Goal: Information Seeking & Learning: Learn about a topic

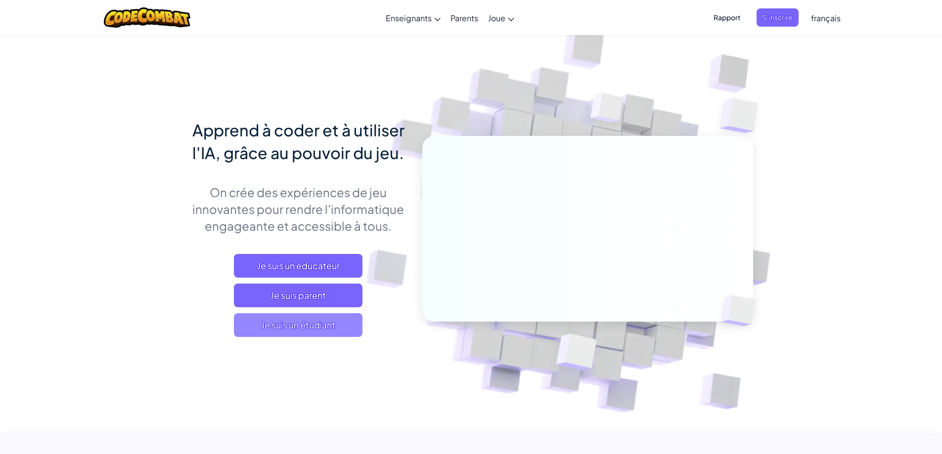
click at [253, 327] on span "Je suis un étudiant" at bounding box center [298, 325] width 129 height 24
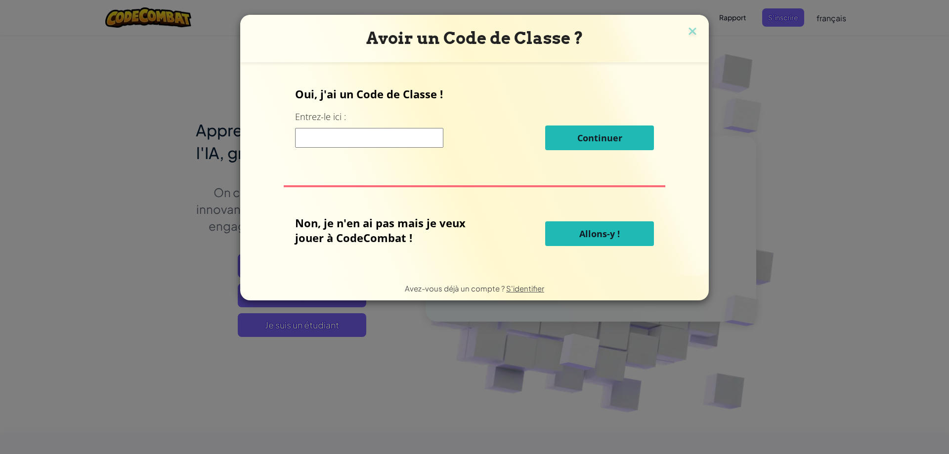
click at [378, 139] on input at bounding box center [369, 138] width 148 height 20
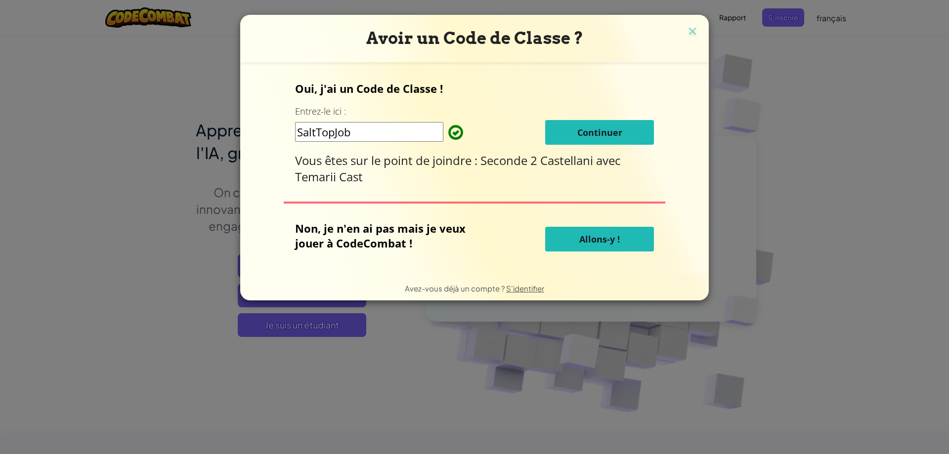
type input "SaltTopJob"
click at [631, 134] on button "Continuer" at bounding box center [599, 132] width 109 height 25
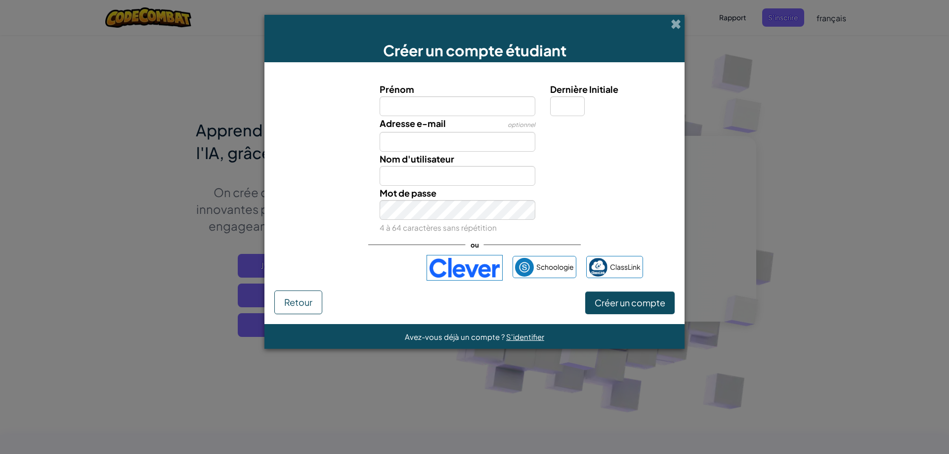
click at [407, 106] on input "Prénom" at bounding box center [458, 106] width 156 height 20
type input "Vittoria"
click at [402, 147] on input "Adresse e-mail" at bounding box center [458, 142] width 156 height 20
type input "Vittoria"
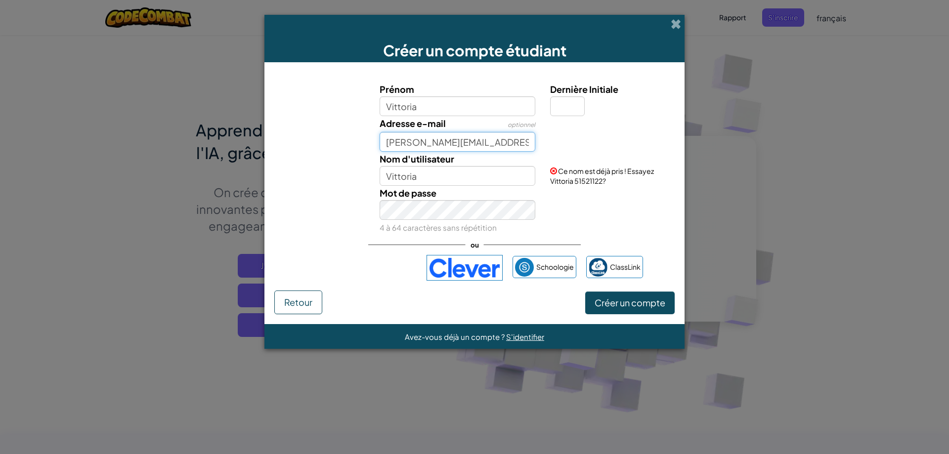
type input "[PERSON_NAME][EMAIL_ADDRESS][DOMAIN_NAME]"
drag, startPoint x: 435, startPoint y: 172, endPoint x: 423, endPoint y: 184, distance: 17.5
click at [436, 172] on input "Vittoria" at bounding box center [458, 176] width 156 height 20
click at [425, 179] on input "Vittoria" at bounding box center [458, 176] width 156 height 20
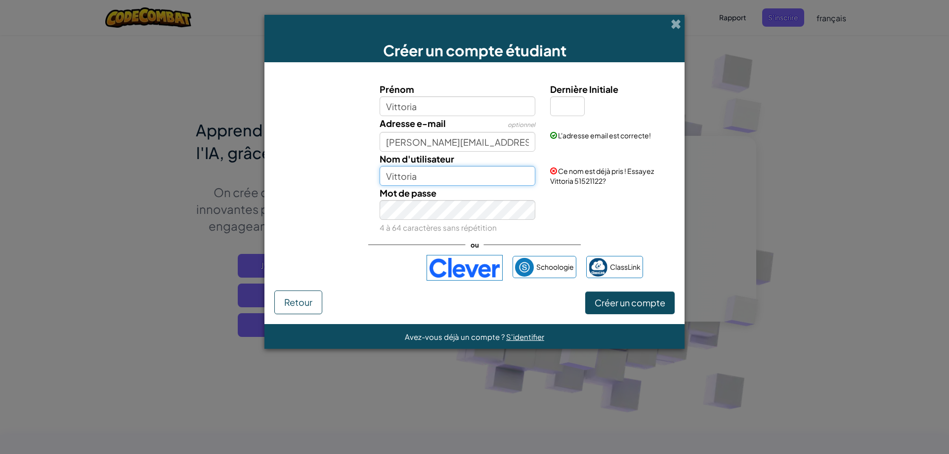
click at [421, 179] on input "Vittoria" at bounding box center [458, 176] width 156 height 20
click at [420, 172] on input "Vittoria" at bounding box center [458, 176] width 156 height 20
drag, startPoint x: 401, startPoint y: 183, endPoint x: 386, endPoint y: 172, distance: 19.1
click at [386, 172] on input "Vittoria" at bounding box center [458, 176] width 156 height 20
click at [557, 104] on input "Dernière Initiale" at bounding box center [567, 106] width 35 height 20
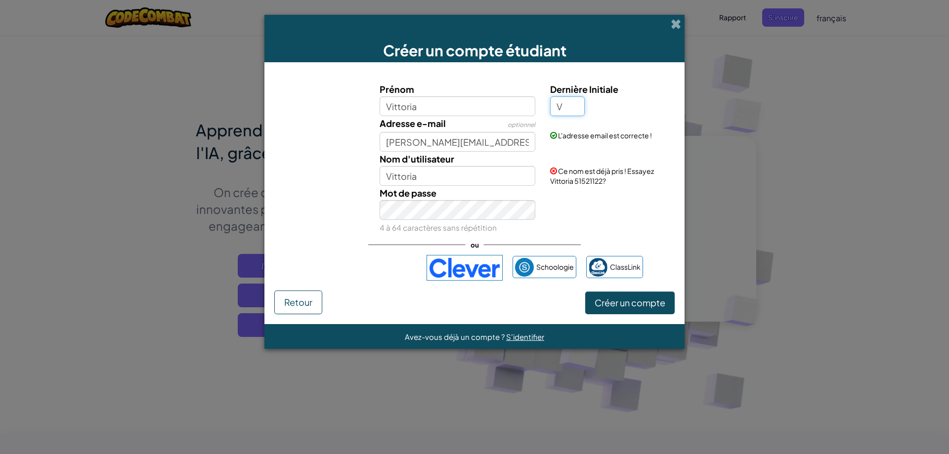
type input "V"
click at [427, 179] on input "Vittoria" at bounding box center [458, 176] width 156 height 20
click at [418, 174] on input "Vittoria" at bounding box center [458, 176] width 156 height 20
click at [431, 176] on input "Vittoria PV" at bounding box center [458, 176] width 156 height 20
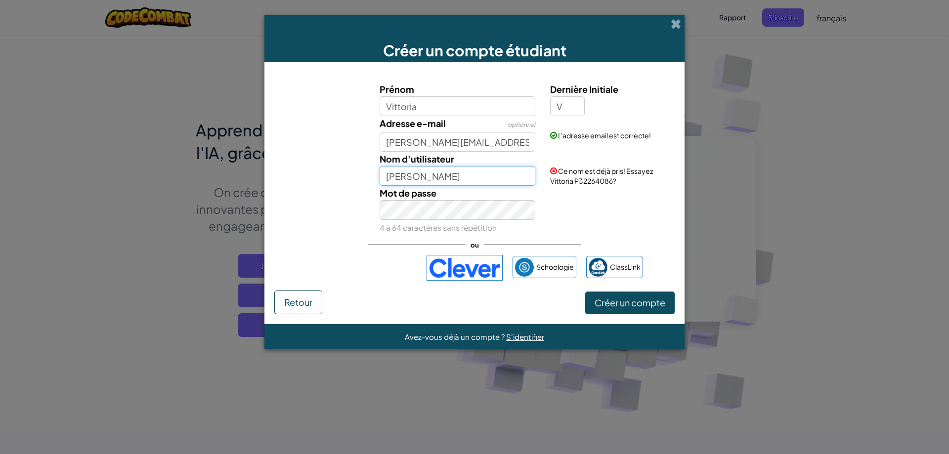
click at [425, 173] on input "[PERSON_NAME]" at bounding box center [458, 176] width 156 height 20
type input "Vittoria010"
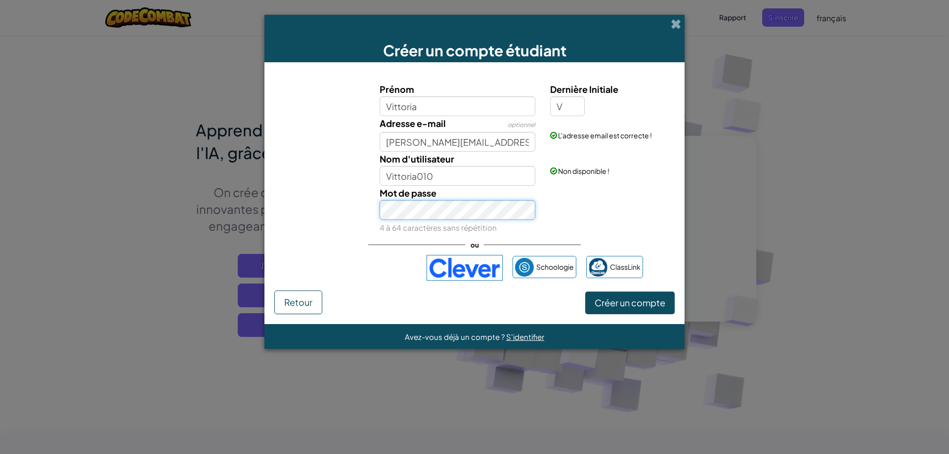
click at [375, 212] on div "Mot de passe 4 à 64 caractères sans répétition" at bounding box center [457, 210] width 171 height 49
drag, startPoint x: 375, startPoint y: 212, endPoint x: 462, endPoint y: 186, distance: 91.2
click at [462, 186] on div "Mot de passe 4 à 64 caractères sans répétition" at bounding box center [457, 210] width 171 height 49
click at [366, 217] on div "Mot de passe 4 à 64 caractères sans répétition" at bounding box center [474, 210] width 410 height 49
click at [597, 305] on font "Créer un compte" at bounding box center [630, 302] width 71 height 11
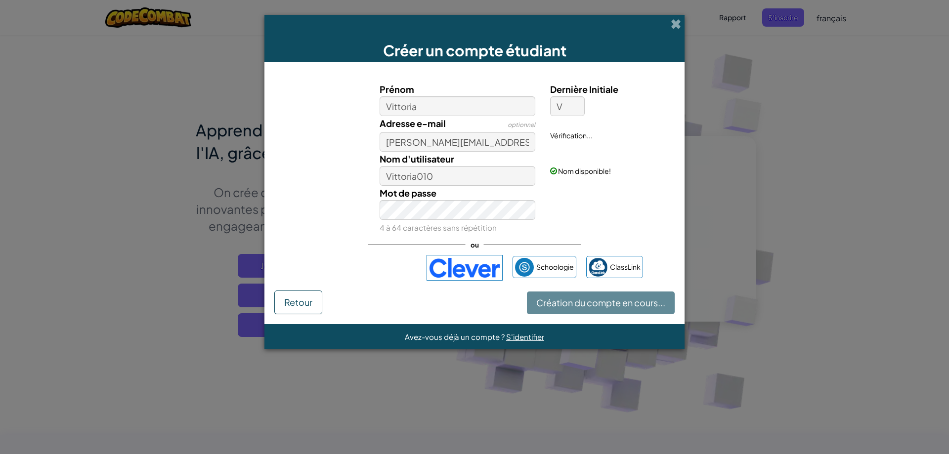
click at [597, 305] on div "Création du compte en cours... Retour" at bounding box center [474, 303] width 400 height 24
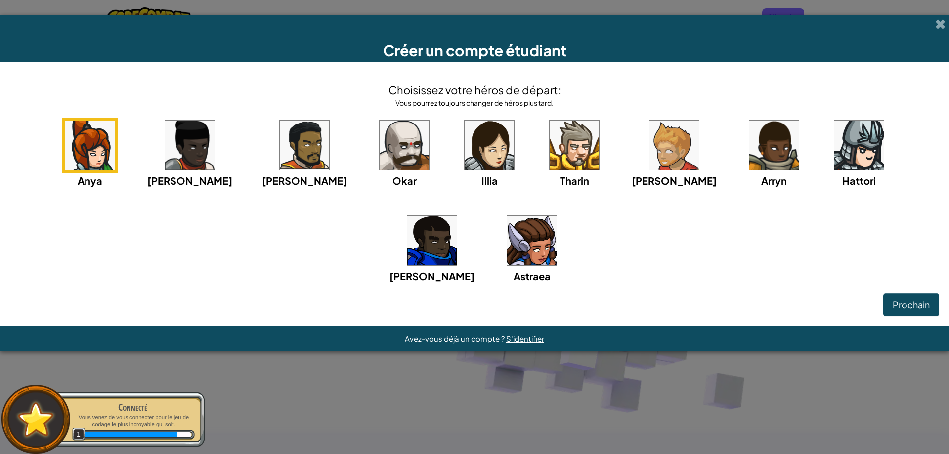
click at [507, 260] on img at bounding box center [531, 240] width 49 height 49
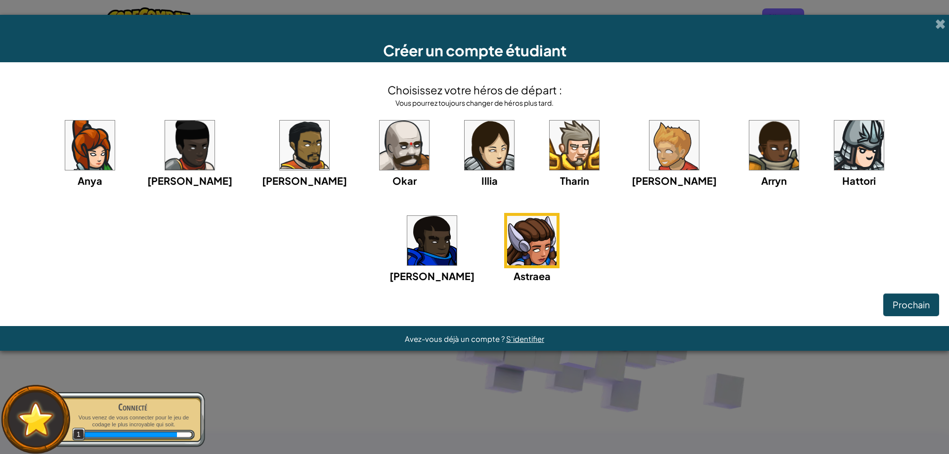
click at [915, 305] on div "Créer un compte étudiant Choisissez votre héros de départ : [PERSON_NAME] pourr…" at bounding box center [474, 227] width 949 height 454
click at [941, 18] on div "Créer un compte étudiant Choisissez votre héros de départ : [PERSON_NAME] pourr…" at bounding box center [474, 227] width 949 height 454
click at [940, 22] on div "Créer un compte étudiant Choisissez votre héros de départ : [PERSON_NAME] pourr…" at bounding box center [474, 227] width 949 height 454
click at [550, 5] on div "Créer un compte étudiant Choisissez votre héros de départ : [PERSON_NAME] pourr…" at bounding box center [474, 227] width 949 height 454
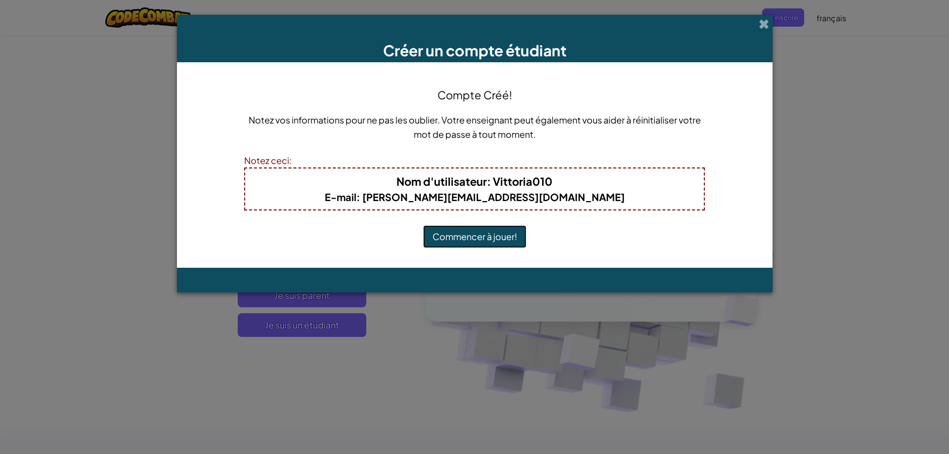
click at [435, 239] on button "Commencer à jouer!" at bounding box center [474, 236] width 103 height 23
click at [478, 240] on button "Commencer à jouer!" at bounding box center [474, 236] width 103 height 23
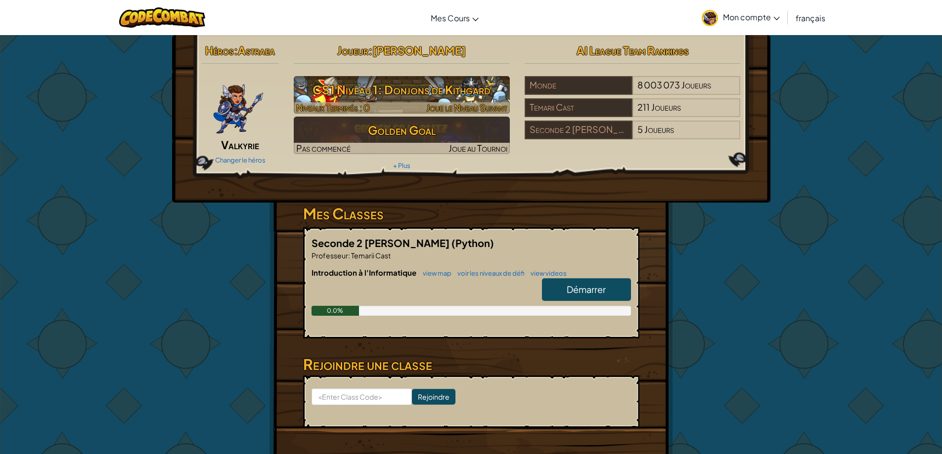
click at [348, 95] on h3 "CS1 Niveau 1: Donjons de Kithgard" at bounding box center [402, 90] width 216 height 22
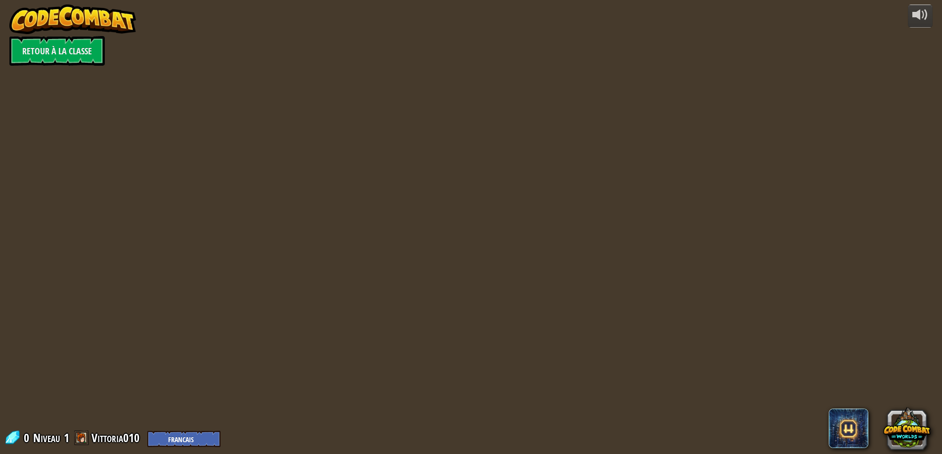
select select "fr"
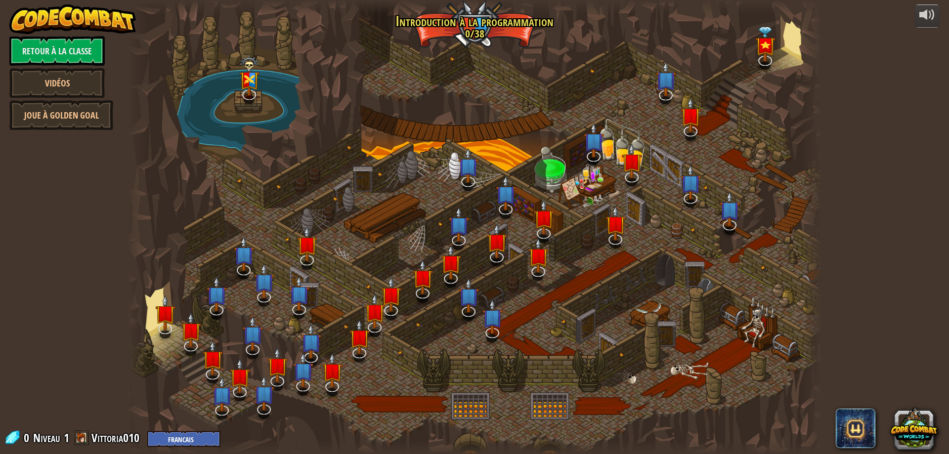
select select "fr"
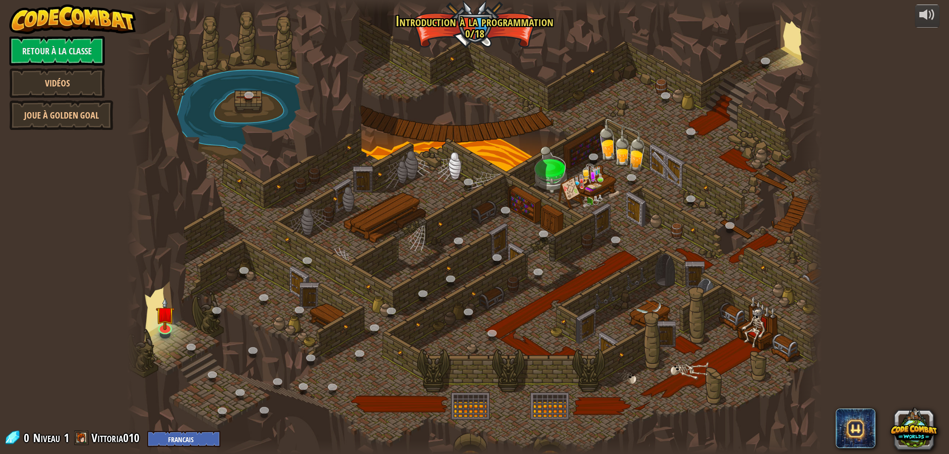
select select "fr"
click at [164, 327] on img at bounding box center [165, 306] width 19 height 43
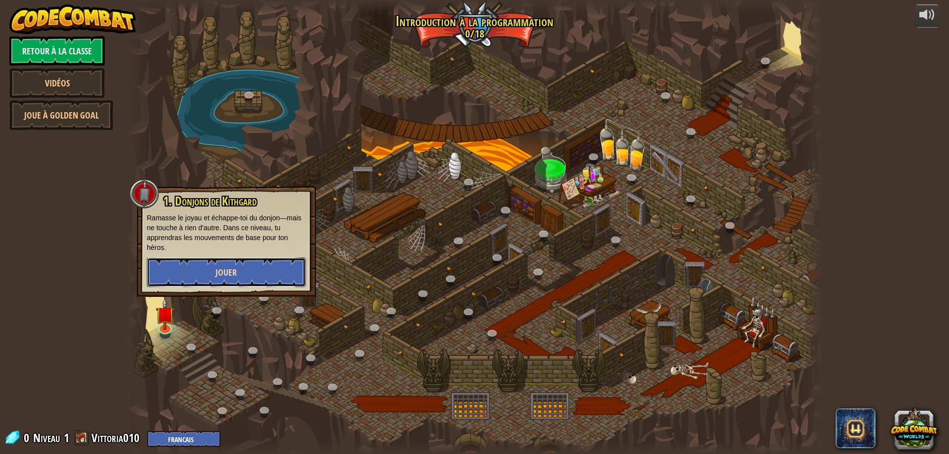
click at [264, 273] on button "Jouer" at bounding box center [226, 273] width 159 height 30
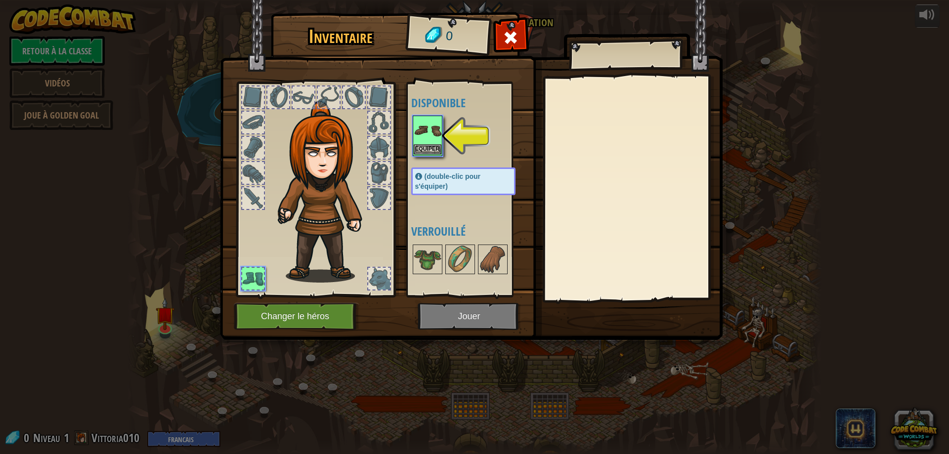
click at [429, 141] on img at bounding box center [428, 131] width 28 height 28
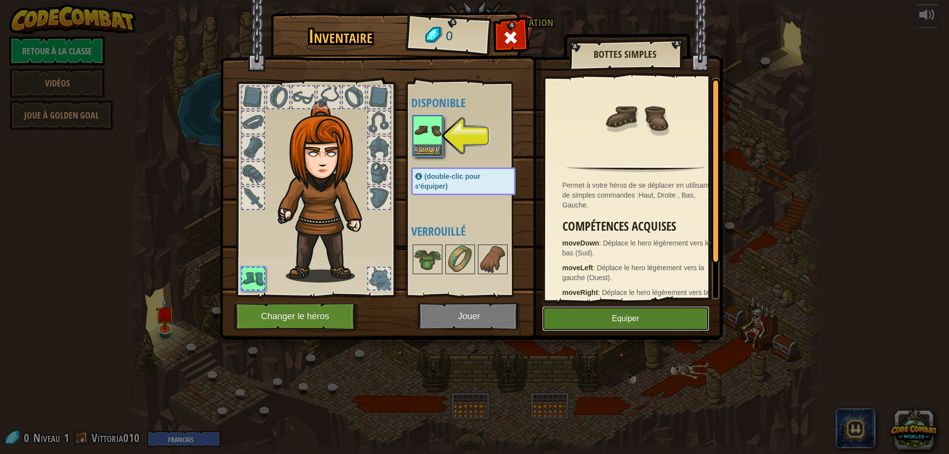
click at [604, 321] on button "Equiper" at bounding box center [625, 318] width 167 height 25
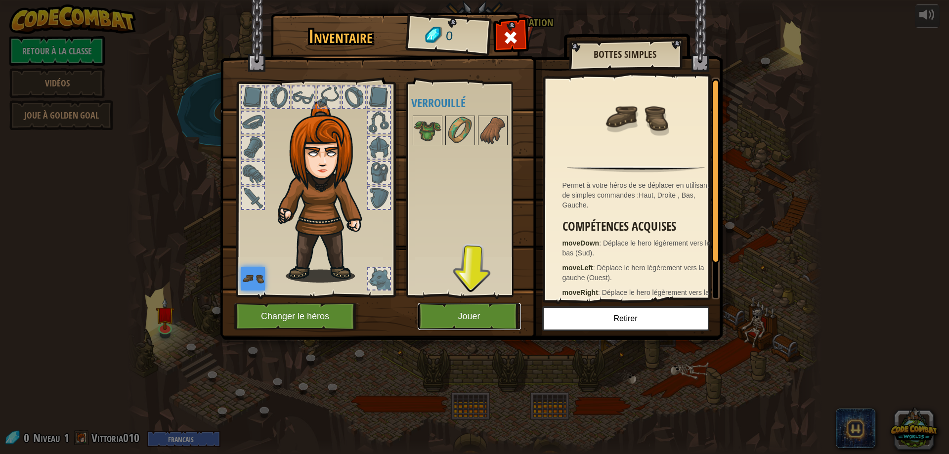
click at [448, 312] on button "Jouer" at bounding box center [469, 316] width 103 height 27
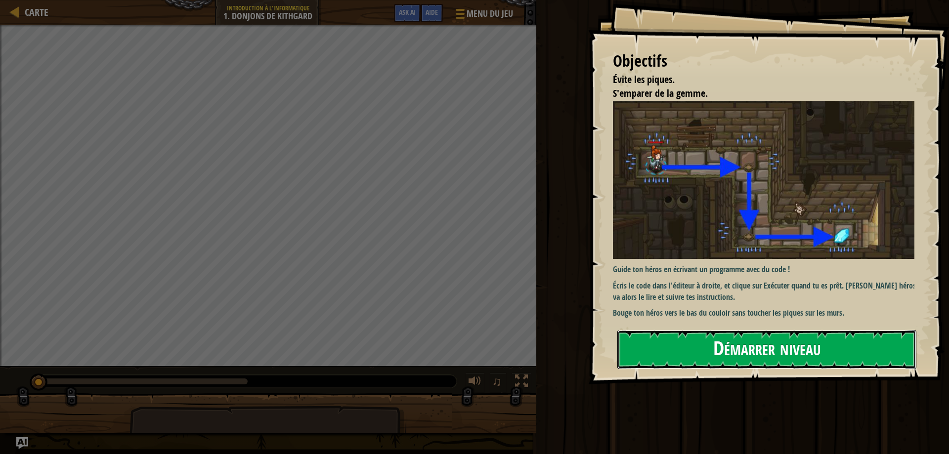
click at [843, 346] on button "Démarrer niveau" at bounding box center [766, 349] width 299 height 39
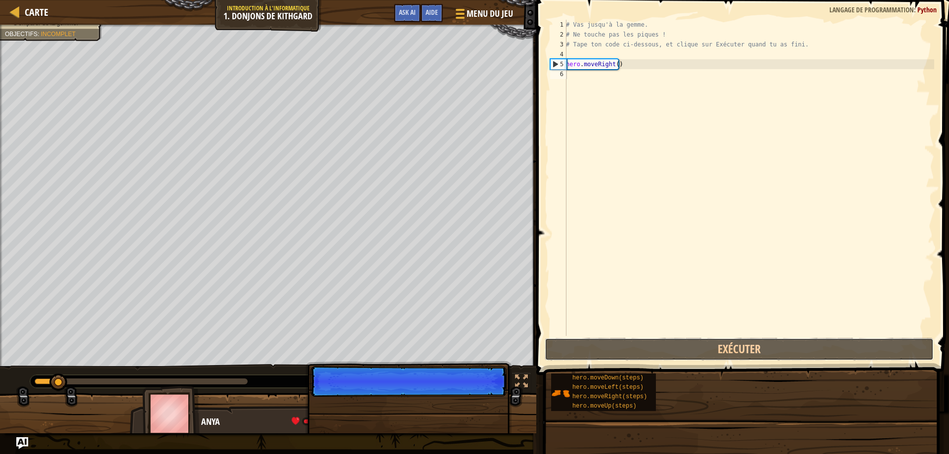
click at [822, 351] on button "Exécuter" at bounding box center [739, 349] width 389 height 23
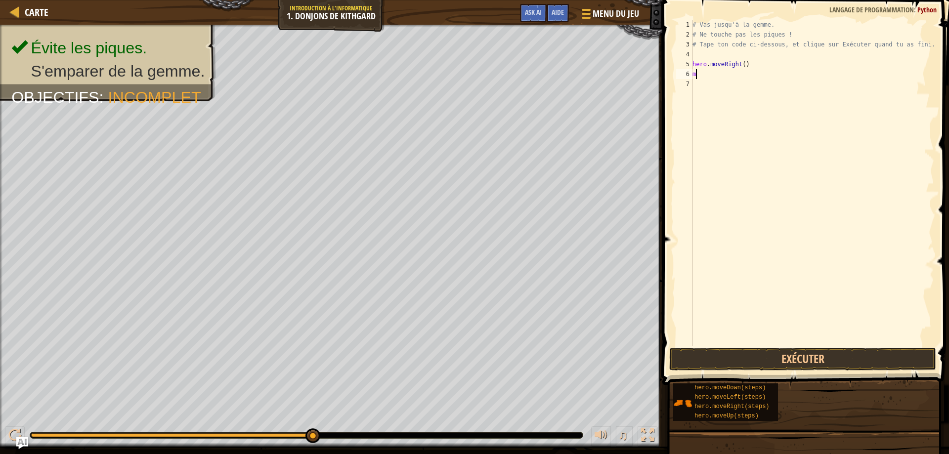
scroll to position [4, 0]
type textarea "mo"
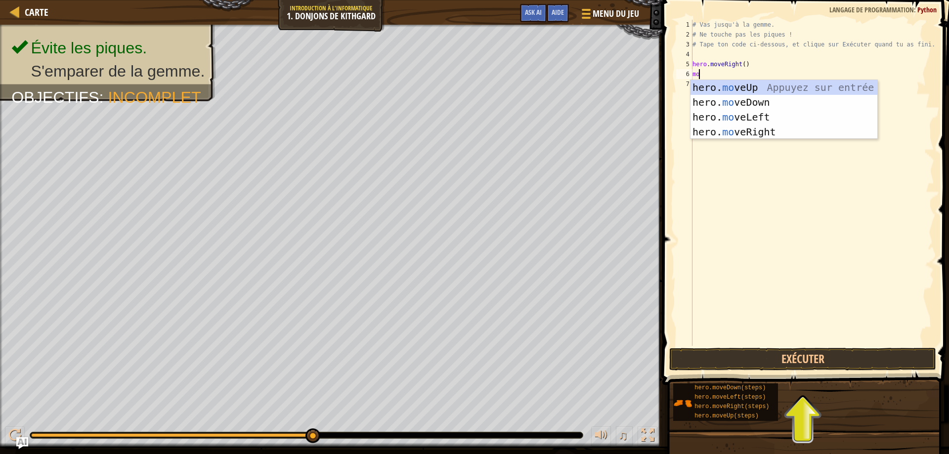
click at [697, 101] on div "hero. mo veUp Appuyez sur entrée hero. mo veDown Appuyez sur entrée hero. mo ve…" at bounding box center [783, 124] width 187 height 89
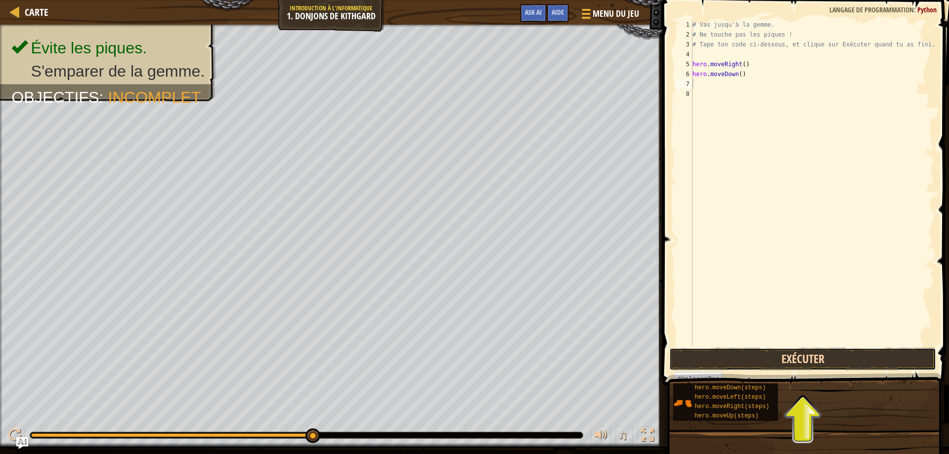
click at [794, 354] on button "Exécuter" at bounding box center [802, 359] width 267 height 23
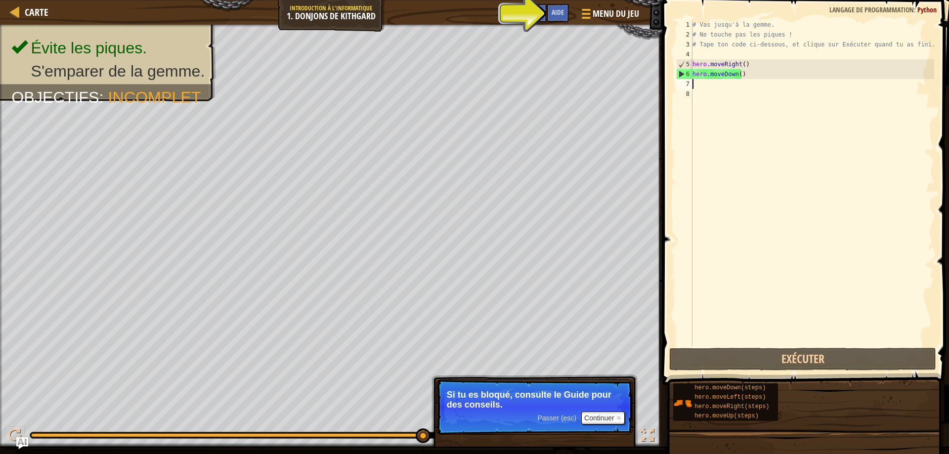
click at [700, 87] on div "# Vas jusqu'à la gemme. # Ne touche pas les piques ! # Tape ton code ci-dessous…" at bounding box center [812, 193] width 244 height 346
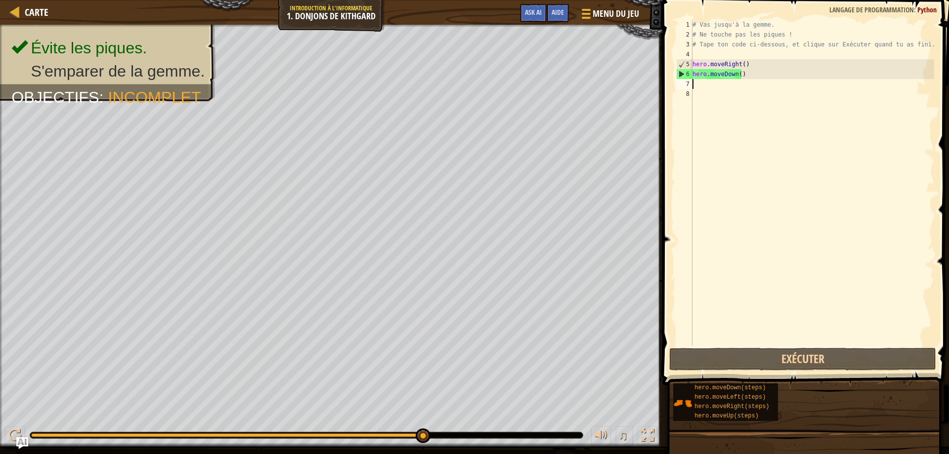
type textarea "hero"
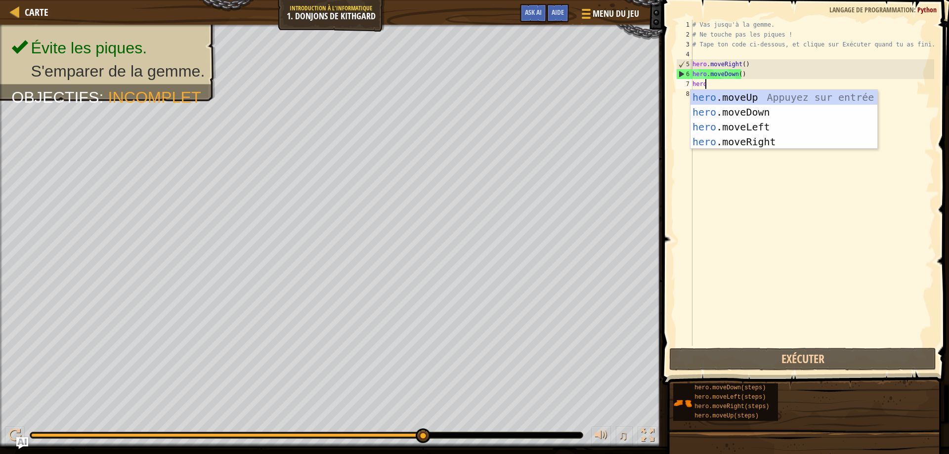
scroll to position [4, 0]
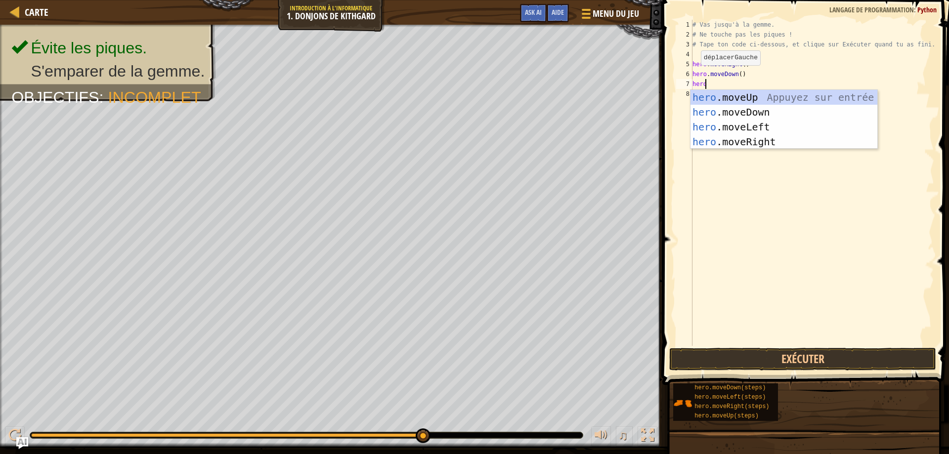
click at [723, 145] on div "hero .moveUp Appuyez sur entrée hero .moveDown Appuyez sur entrée hero .moveLef…" at bounding box center [783, 134] width 187 height 89
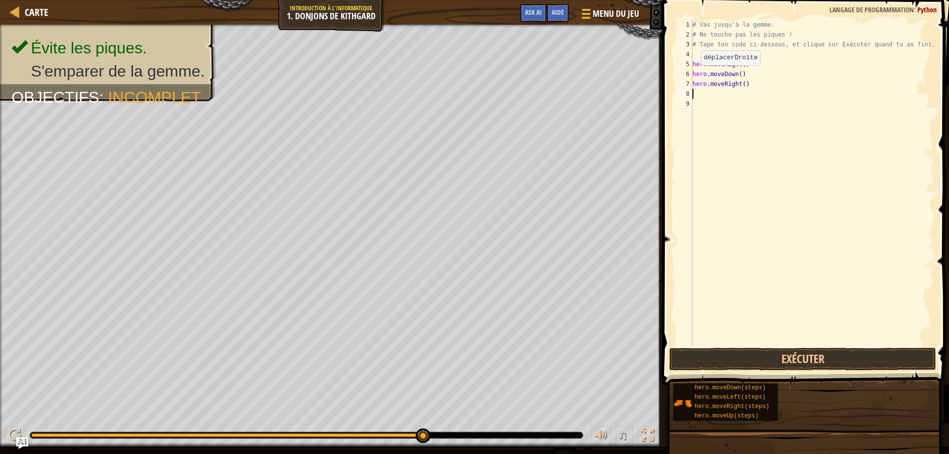
scroll to position [4, 0]
click at [719, 360] on button "Exécuter" at bounding box center [802, 359] width 267 height 23
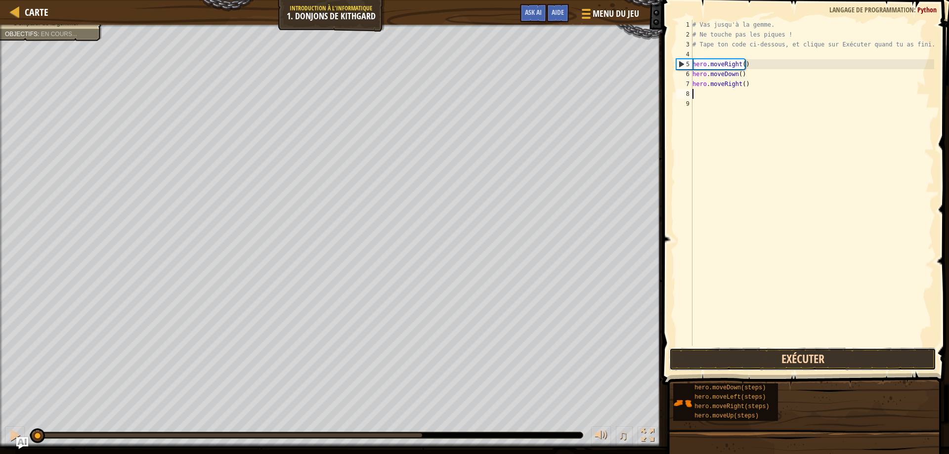
click at [775, 361] on button "Exécuter" at bounding box center [802, 359] width 267 height 23
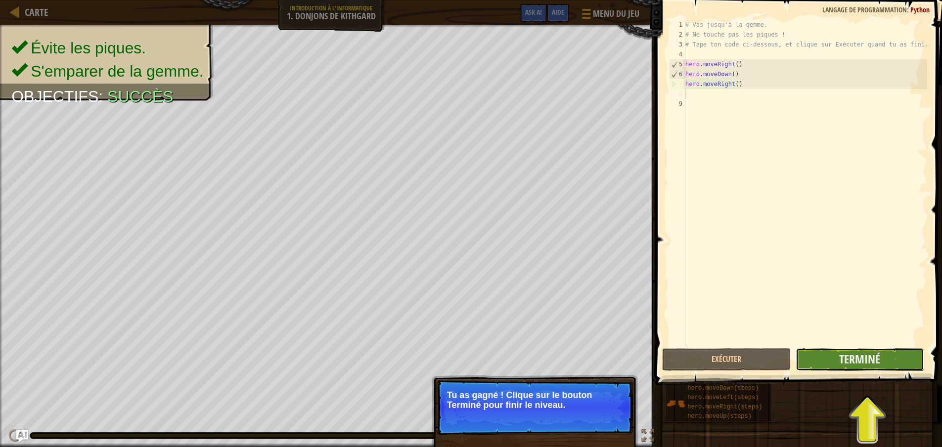
click at [841, 359] on button "Terminé" at bounding box center [859, 359] width 129 height 23
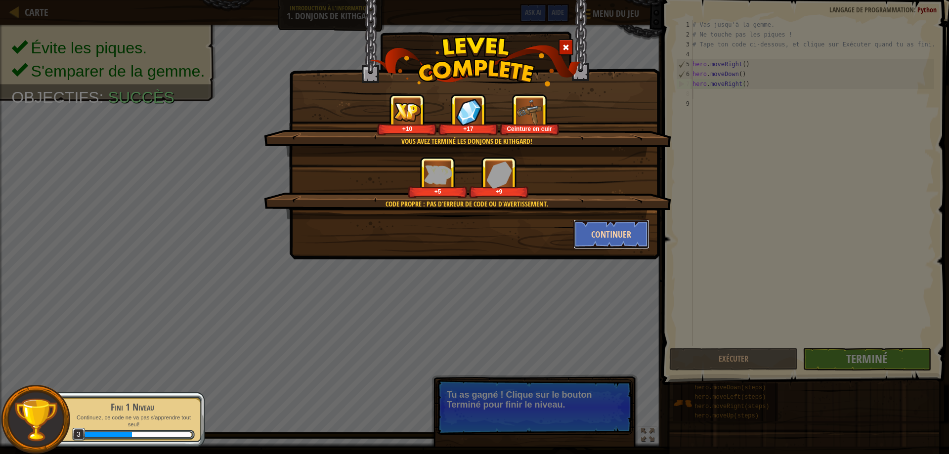
click at [579, 233] on button "Continuer" at bounding box center [611, 234] width 77 height 30
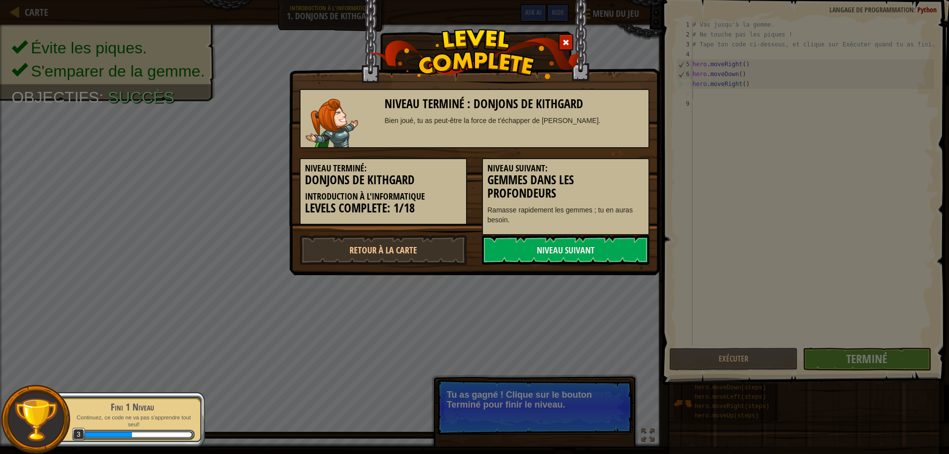
click at [602, 239] on link "Niveau Suivant" at bounding box center [566, 250] width 168 height 30
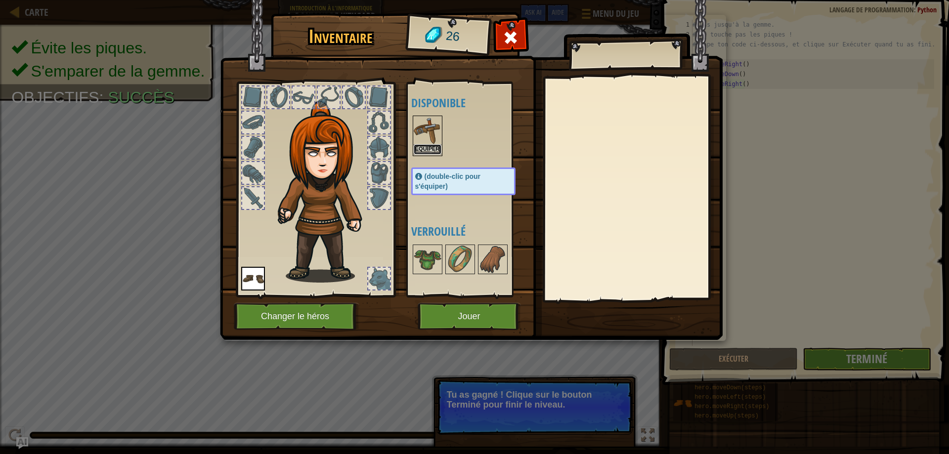
click at [429, 150] on button "Equiper" at bounding box center [428, 149] width 28 height 10
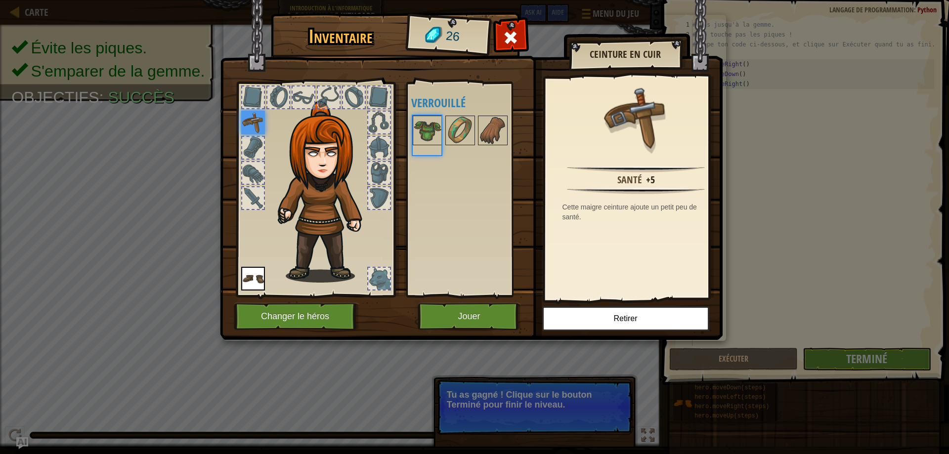
click at [430, 152] on div at bounding box center [427, 136] width 29 height 40
click at [484, 315] on button "Jouer" at bounding box center [469, 316] width 103 height 27
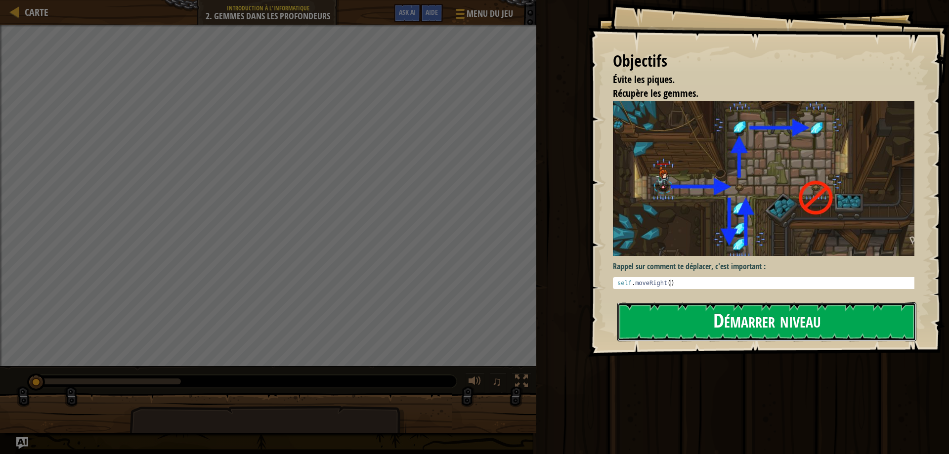
click at [724, 318] on button "Démarrer niveau" at bounding box center [766, 321] width 299 height 39
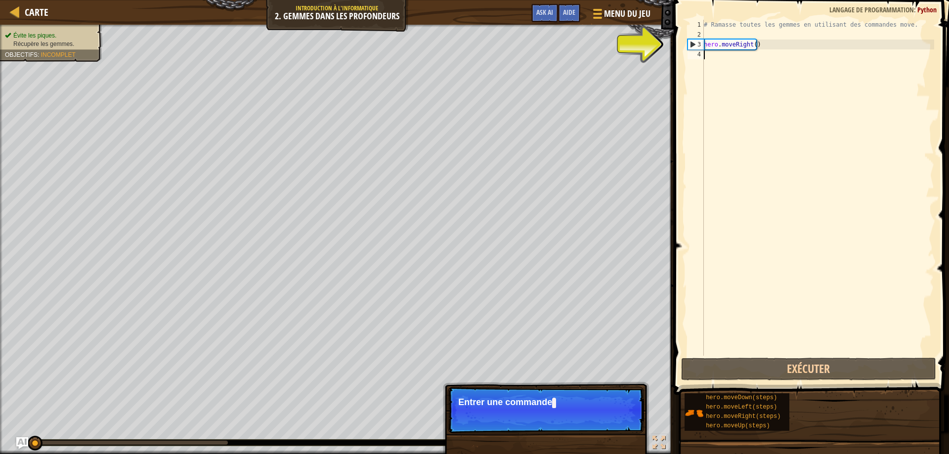
type textarea "her"
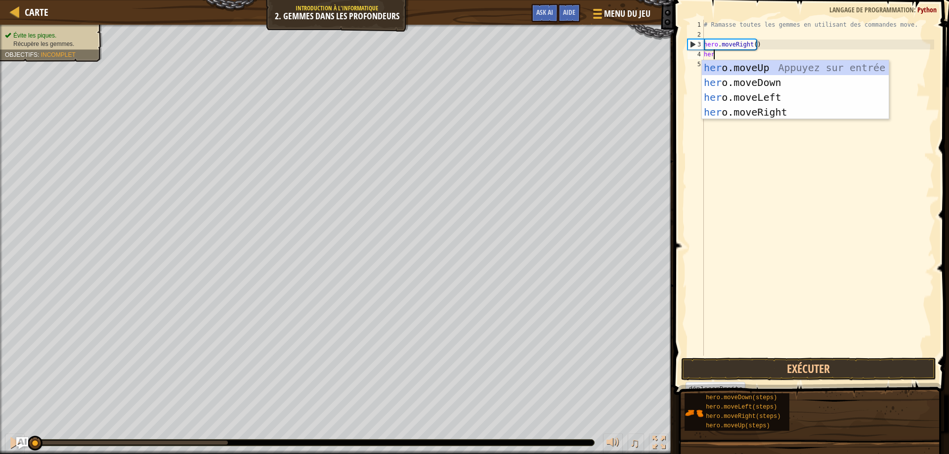
click at [752, 114] on div "her o.moveUp Appuyez sur entrée her o.moveDown Appuyez sur entrée her o.moveLef…" at bounding box center [795, 104] width 187 height 89
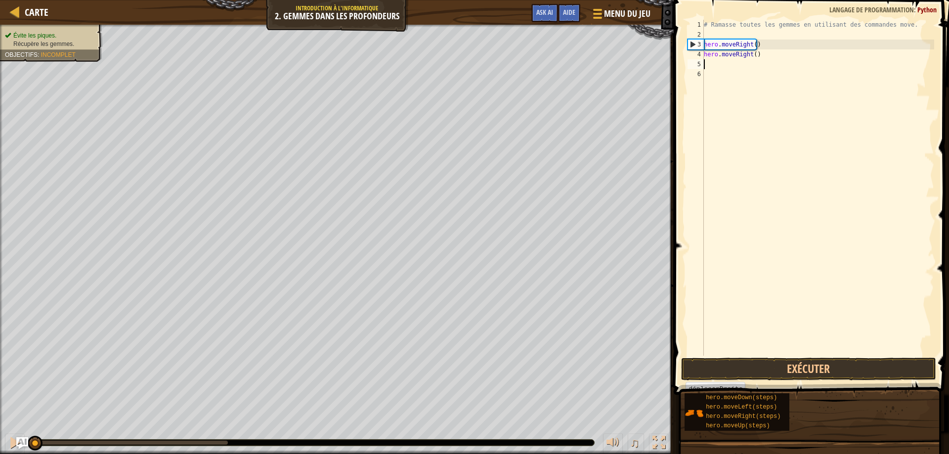
scroll to position [4, 0]
click at [768, 369] on button "Exécuter" at bounding box center [809, 369] width 256 height 23
click at [767, 370] on button "Exécuter" at bounding box center [809, 369] width 256 height 23
click at [813, 367] on button "En cours d'exécution" at bounding box center [809, 369] width 256 height 23
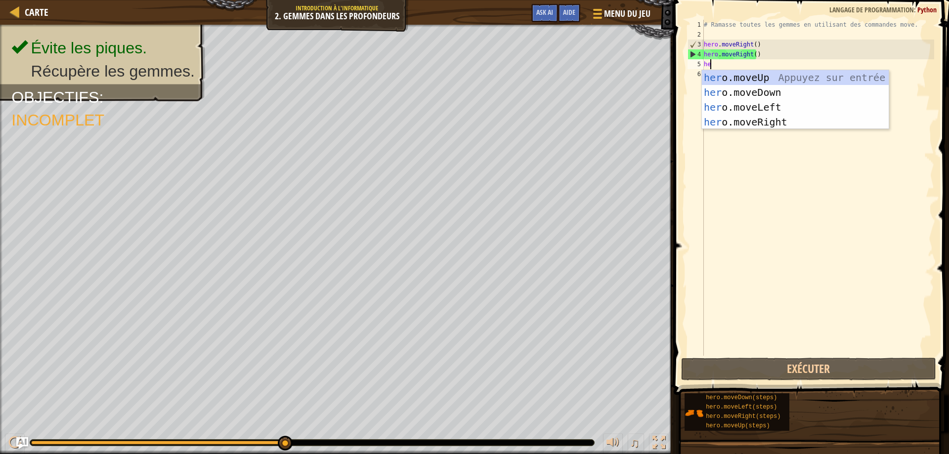
type textarea "hero"
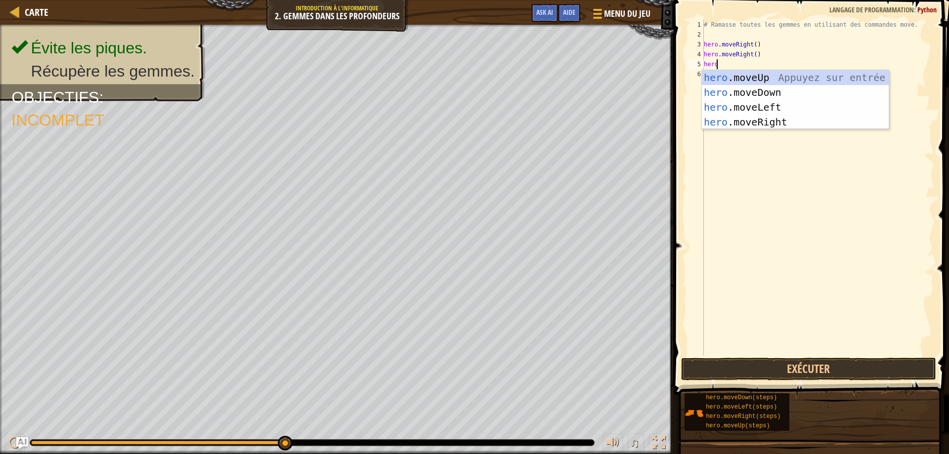
click at [744, 78] on div "hero .moveUp Appuyez sur entrée hero .moveDown Appuyez sur entrée hero .moveLef…" at bounding box center [795, 114] width 187 height 89
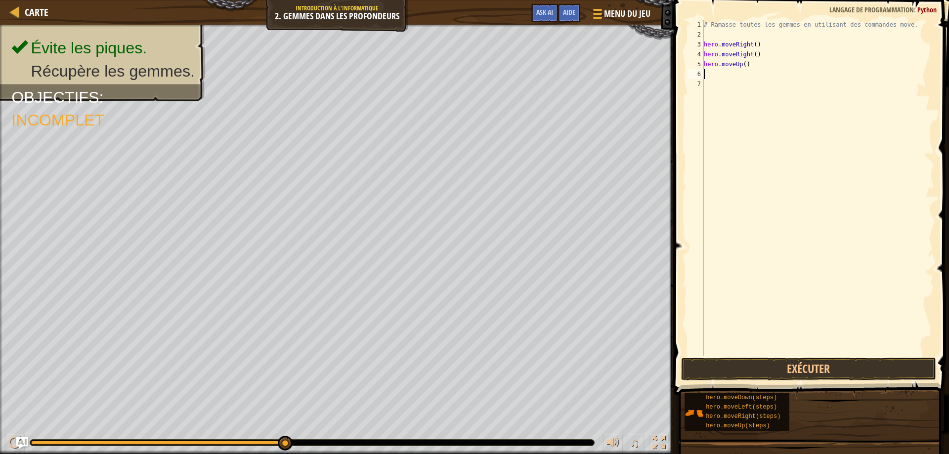
scroll to position [4, 0]
click at [774, 371] on button "Exécuter" at bounding box center [809, 369] width 256 height 23
click at [779, 369] on button "Exécuter" at bounding box center [809, 369] width 256 height 23
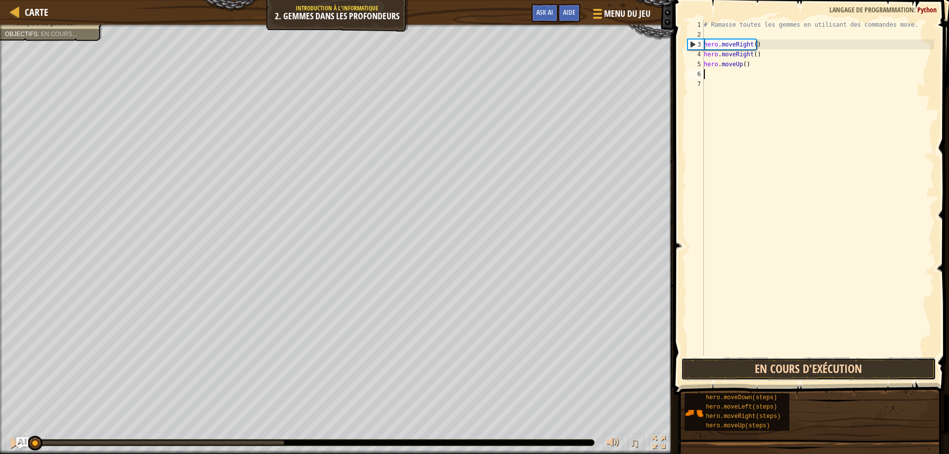
click at [779, 369] on button "En cours d'exécution" at bounding box center [809, 369] width 256 height 23
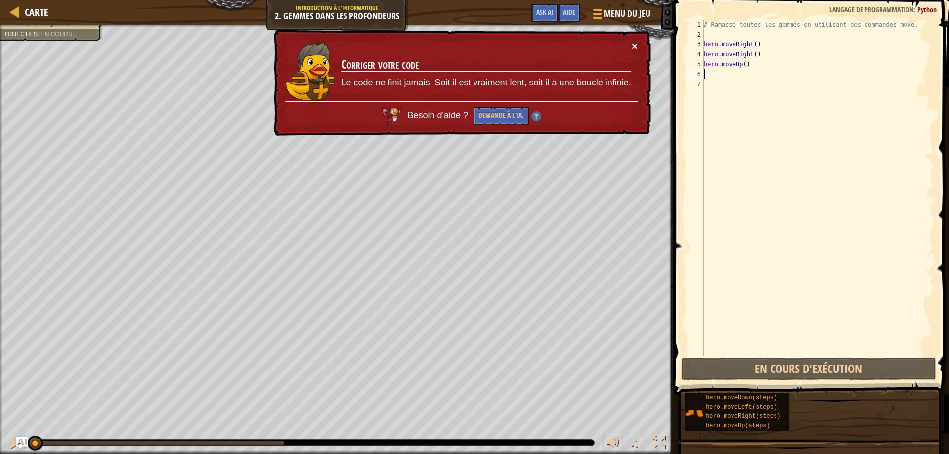
click at [636, 47] on button "×" at bounding box center [635, 46] width 6 height 10
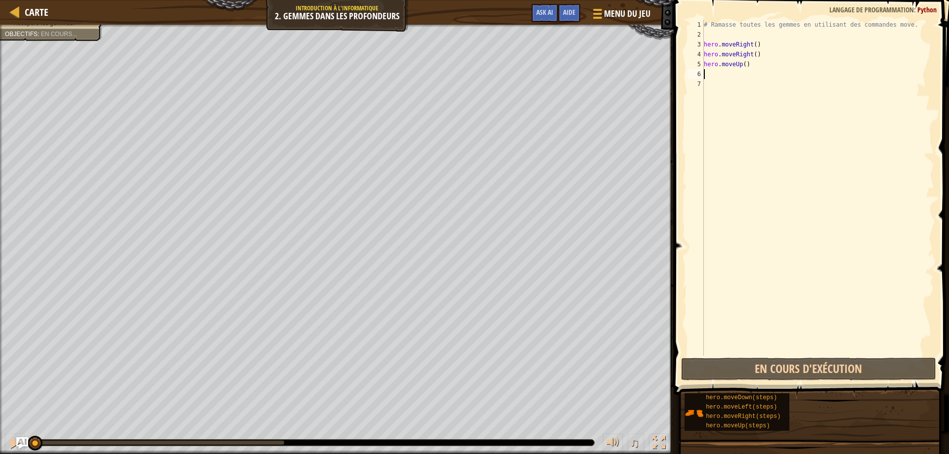
type textarea "hero"
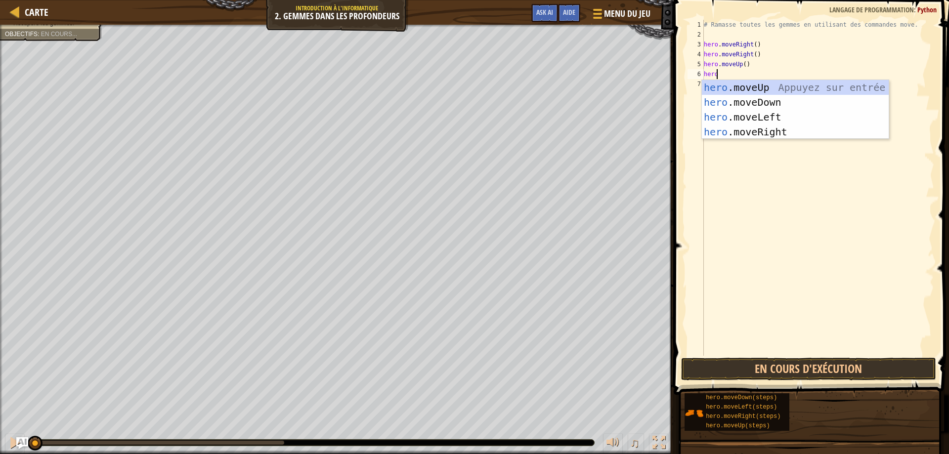
scroll to position [4, 0]
click at [730, 117] on div "hero .moveUp Appuyez sur entrée hero .moveDown Appuyez sur entrée hero .moveLef…" at bounding box center [795, 124] width 187 height 89
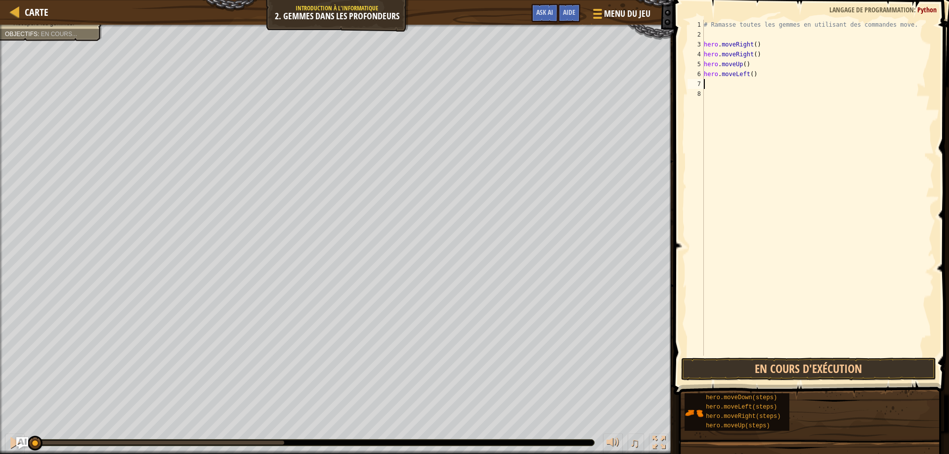
scroll to position [4, 0]
click at [711, 83] on div "# Ramasse toutes les gemmes en utilisant des commandes move. hero . moveRight (…" at bounding box center [818, 198] width 232 height 356
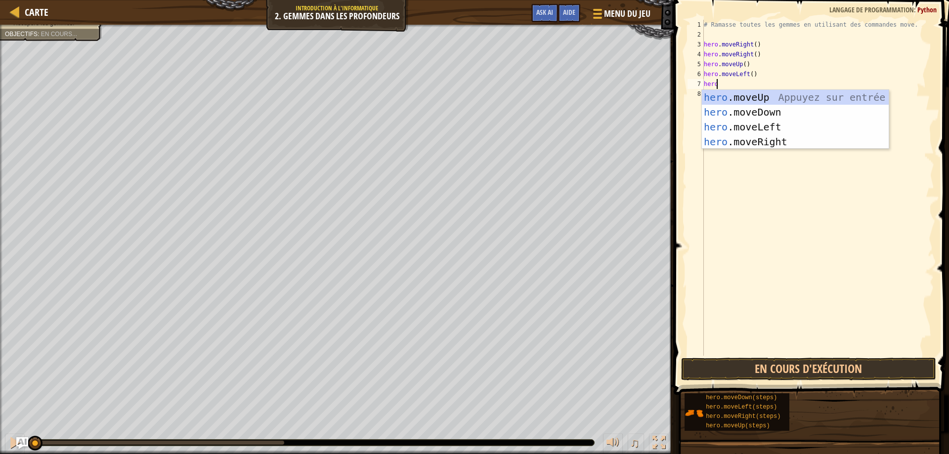
scroll to position [4, 0]
type textarea "h"
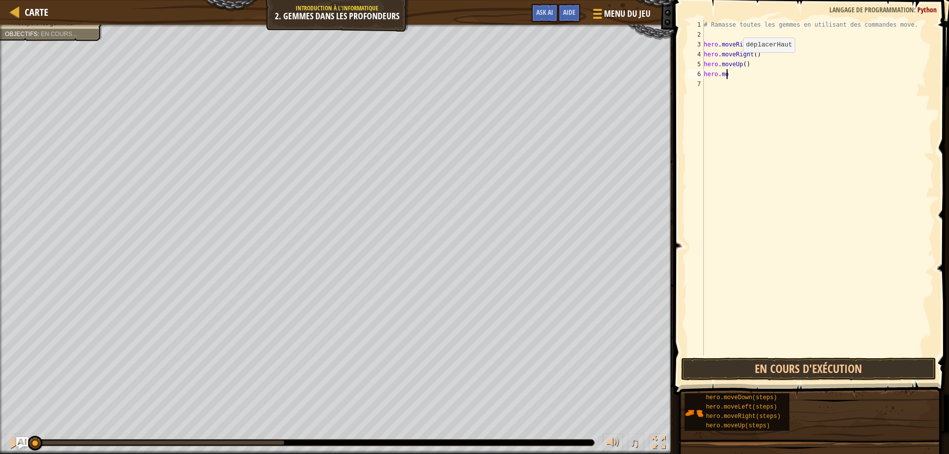
scroll to position [4, 0]
type textarea "he"
type textarea "h"
type textarea "hero.mo"
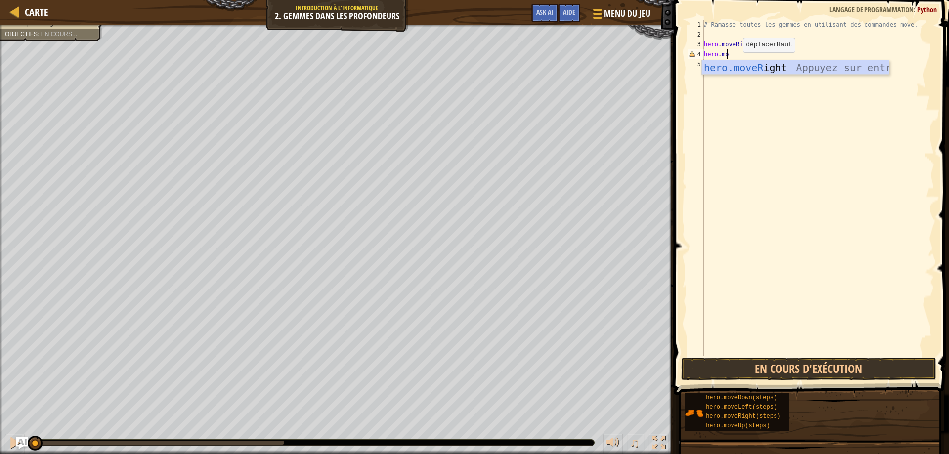
scroll to position [4, 1]
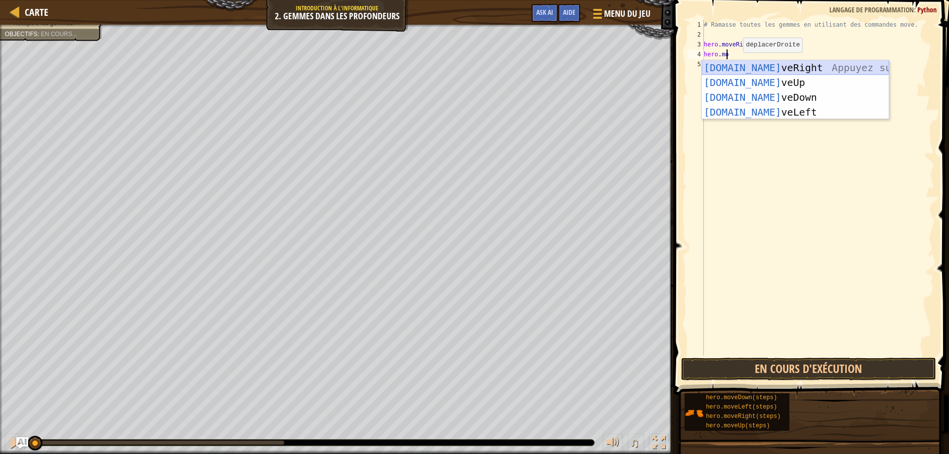
click at [761, 69] on div "# Ramasse toutes les gemmes en utilisant des commandes move. hero . moveRight (…" at bounding box center [818, 198] width 232 height 356
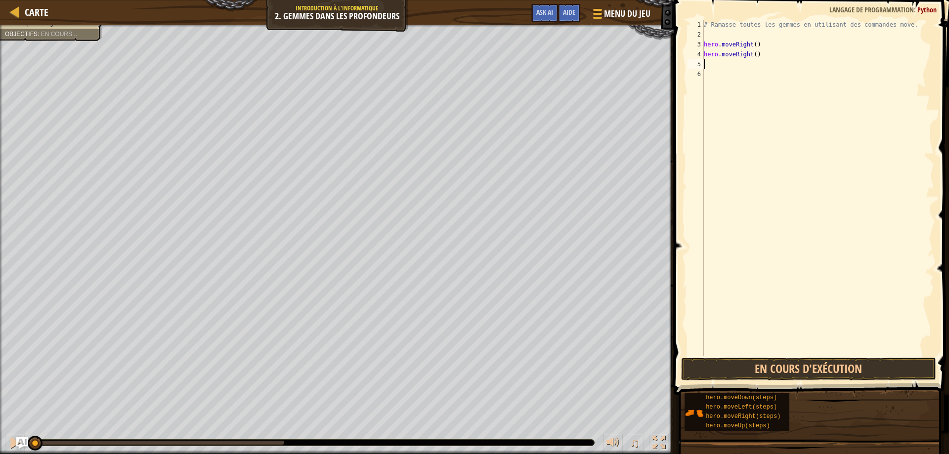
scroll to position [4, 0]
drag, startPoint x: 735, startPoint y: 56, endPoint x: 707, endPoint y: 62, distance: 28.2
click at [718, 55] on div "# Ramasse toutes les gemmes en utilisant des commandes move. hero . moveRight (…" at bounding box center [818, 198] width 232 height 356
type textarea "hero."
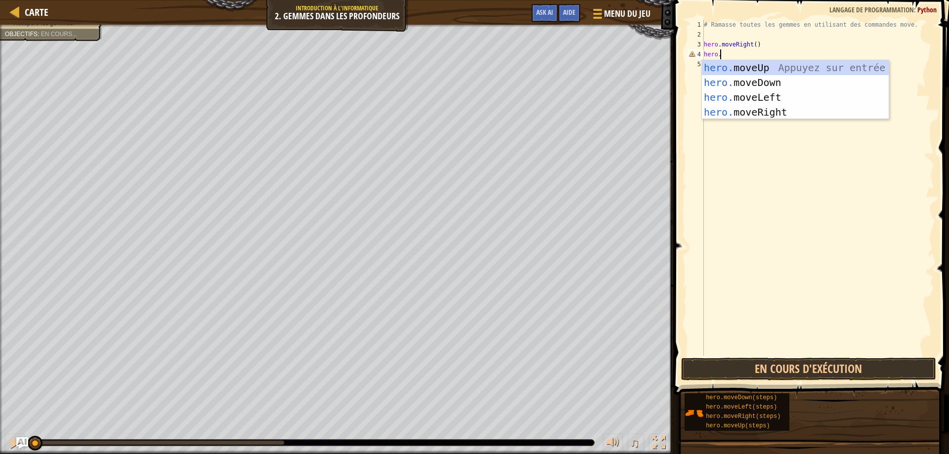
scroll to position [4, 1]
click at [766, 80] on div "hero. moveUp Appuyez sur entrée hero. moveDown Appuyez sur entrée hero. moveLef…" at bounding box center [795, 104] width 187 height 89
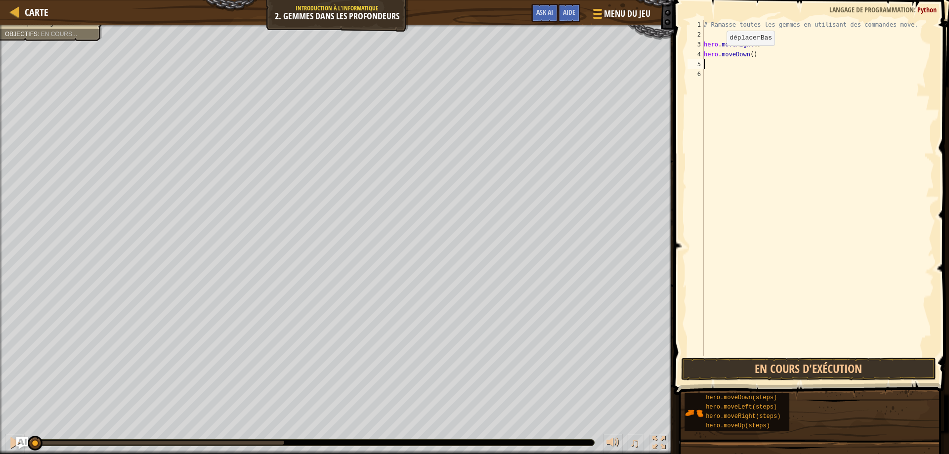
scroll to position [4, 0]
click at [703, 371] on button "En cours d'exécution" at bounding box center [809, 369] width 256 height 23
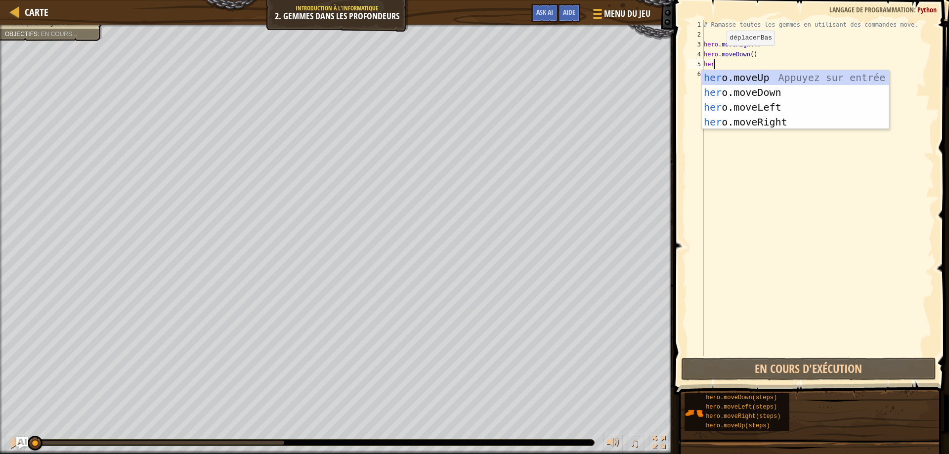
type textarea "hero"
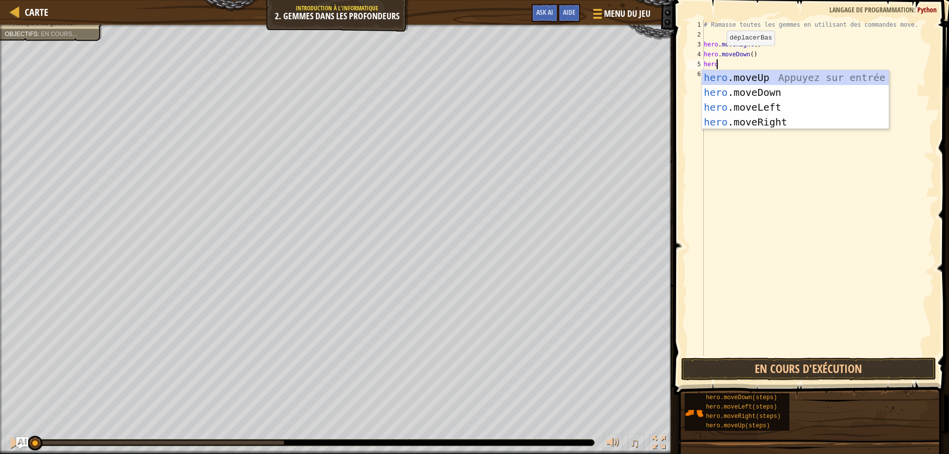
click at [757, 77] on div "hero .moveUp Appuyez sur entrée hero .moveDown Appuyez sur entrée hero .moveLef…" at bounding box center [795, 114] width 187 height 89
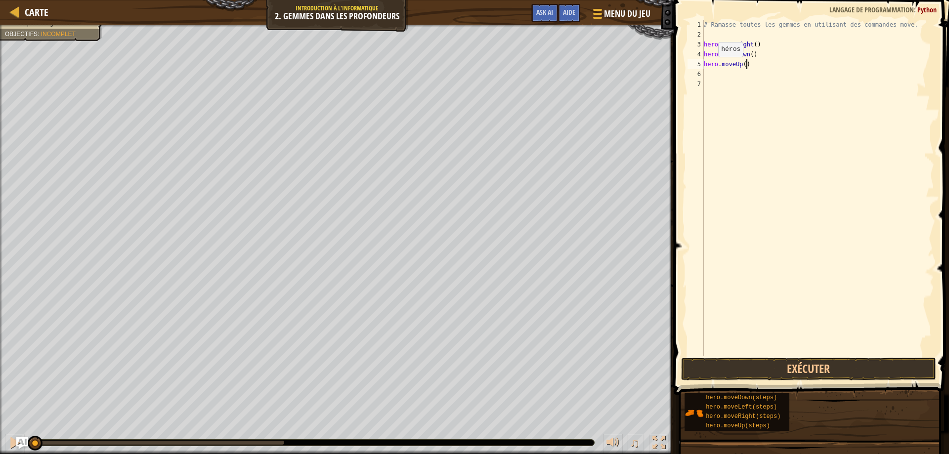
drag, startPoint x: 710, startPoint y: 67, endPoint x: 698, endPoint y: 69, distance: 11.5
click at [698, 69] on div "1 2 3 4 5 6 7 # Ramasse toutes les gemmes en utilisant des commandes move. hero…" at bounding box center [810, 188] width 249 height 336
type textarea "hero.moveUp()"
click at [736, 110] on div "# Ramasse toutes les gemmes en utilisant des commandes move. hero . moveRight (…" at bounding box center [818, 198] width 232 height 356
type textarea "hero.moveDown()"
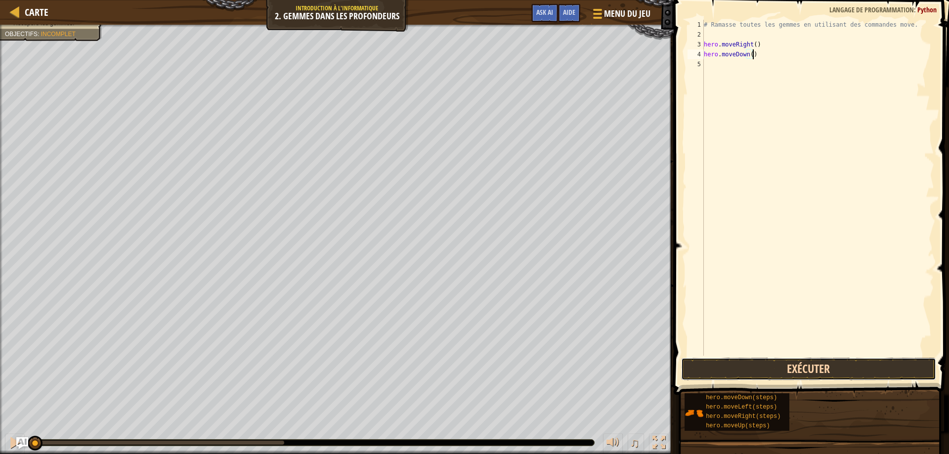
click at [813, 370] on button "Exécuter" at bounding box center [809, 369] width 256 height 23
click at [767, 330] on div "# Ramasse toutes les gemmes en utilisant des commandes move. hero . moveRight (…" at bounding box center [818, 198] width 232 height 356
click at [767, 329] on div "# Ramasse toutes les gemmes en utilisant des commandes move. hero . moveRight (…" at bounding box center [818, 198] width 232 height 356
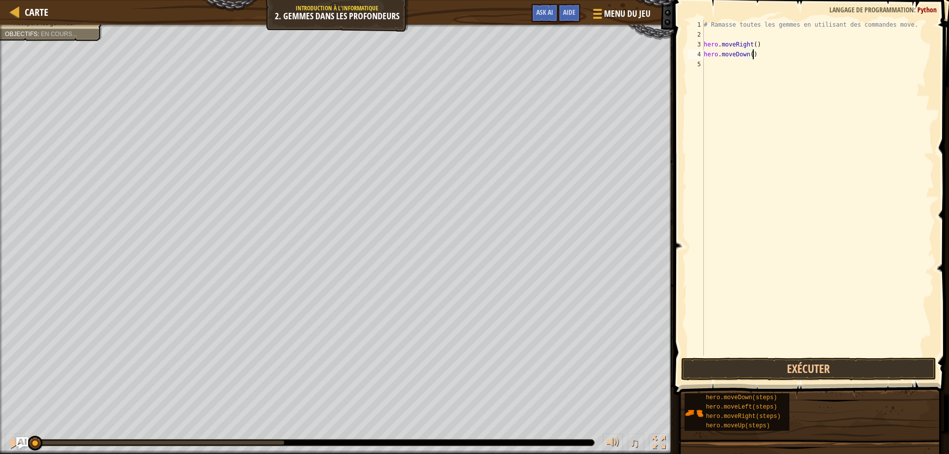
click at [767, 329] on div "# Ramasse toutes les gemmes en utilisant des commandes move. hero . moveRight (…" at bounding box center [818, 198] width 232 height 356
click at [784, 365] on button "En cours d'exécution" at bounding box center [809, 369] width 256 height 23
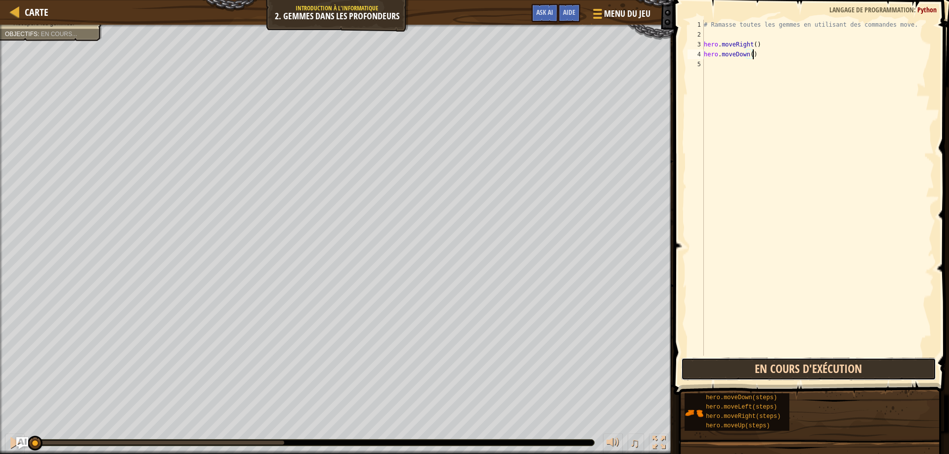
click at [781, 365] on button "En cours d'exécution" at bounding box center [809, 369] width 256 height 23
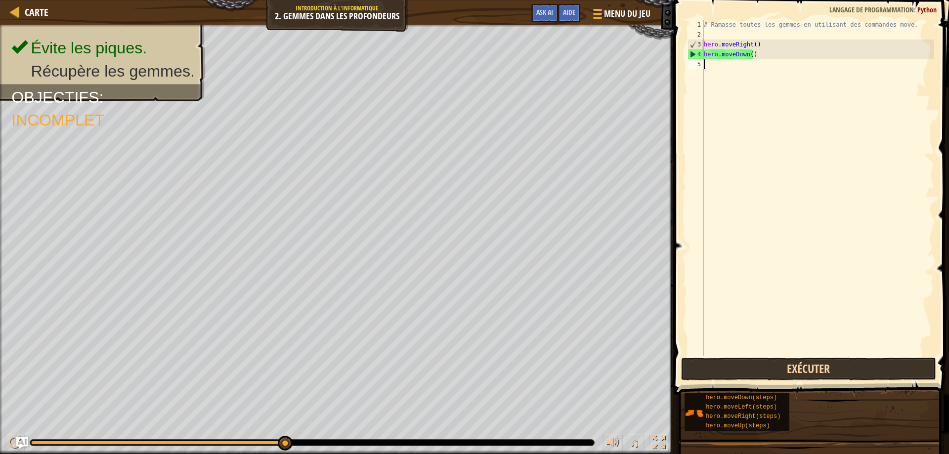
type textarea "hero"
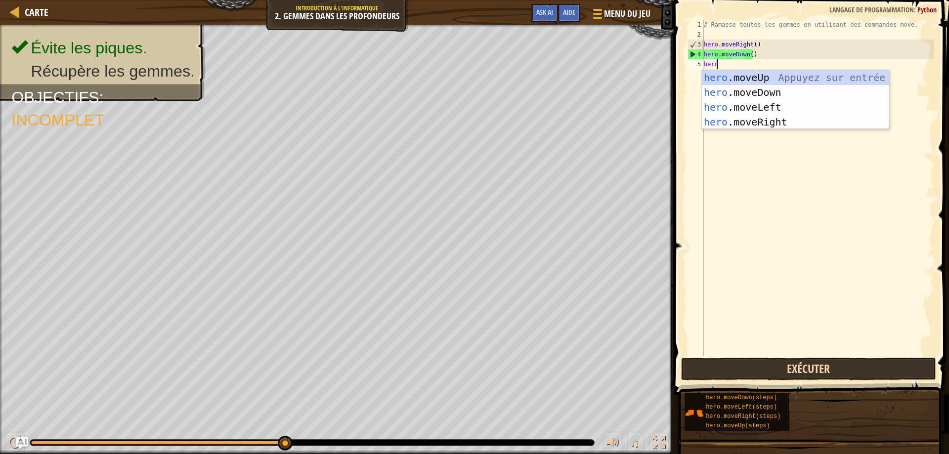
scroll to position [4, 0]
click at [756, 74] on div "hero .moveUp Appuyez sur entrée hero .moveDown Appuyez sur entrée hero .moveLef…" at bounding box center [795, 114] width 187 height 89
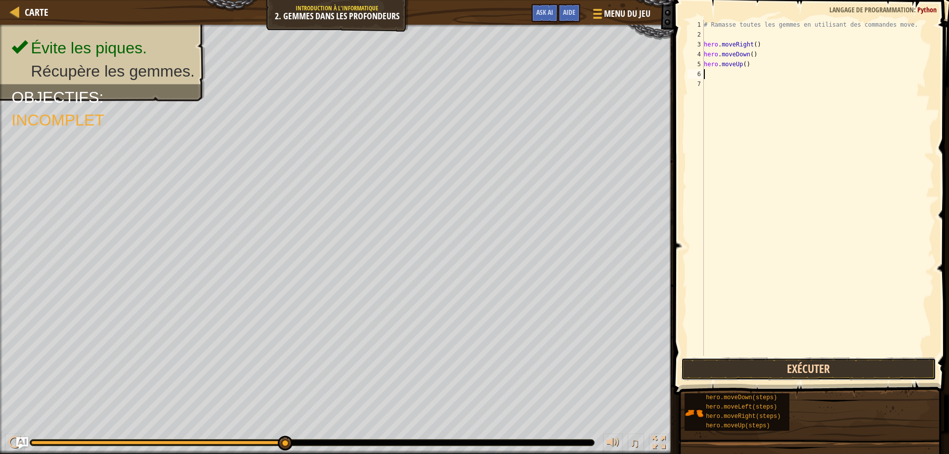
click at [796, 372] on button "Exécuter" at bounding box center [809, 369] width 256 height 23
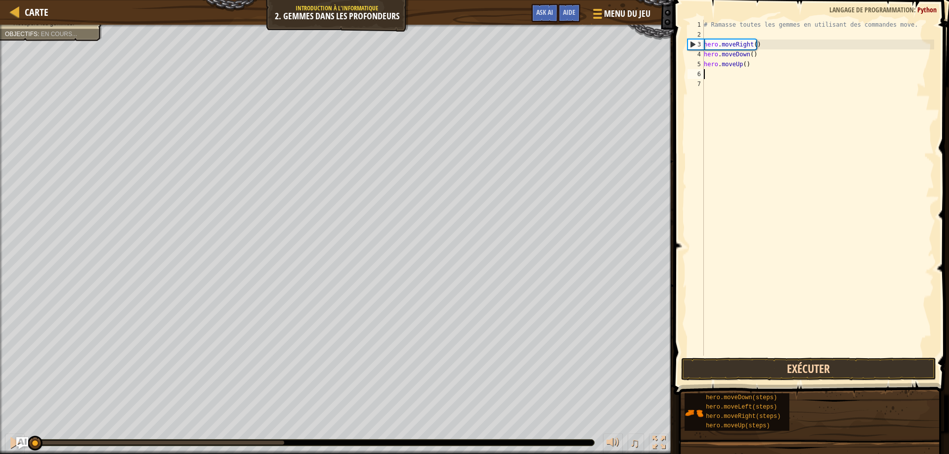
scroll to position [4, 0]
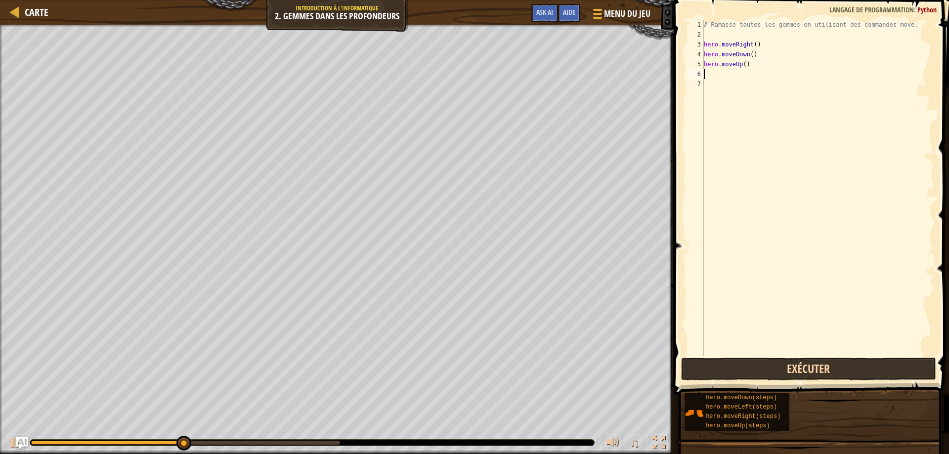
type textarea "hero"
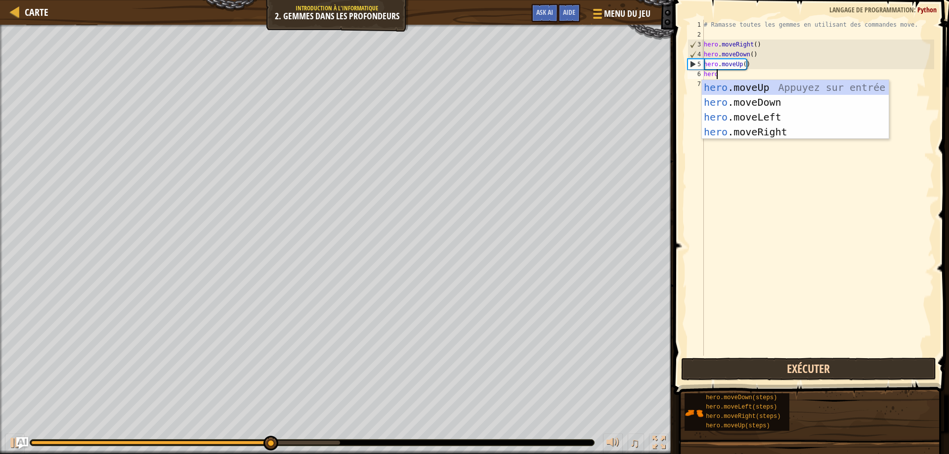
scroll to position [4, 0]
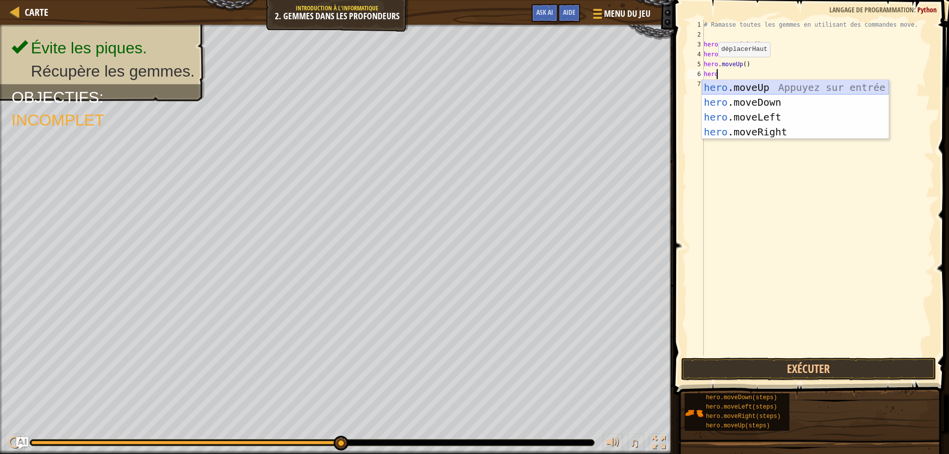
click at [739, 86] on div "hero .moveUp Appuyez sur entrée hero .moveDown Appuyez sur entrée hero .moveLef…" at bounding box center [795, 124] width 187 height 89
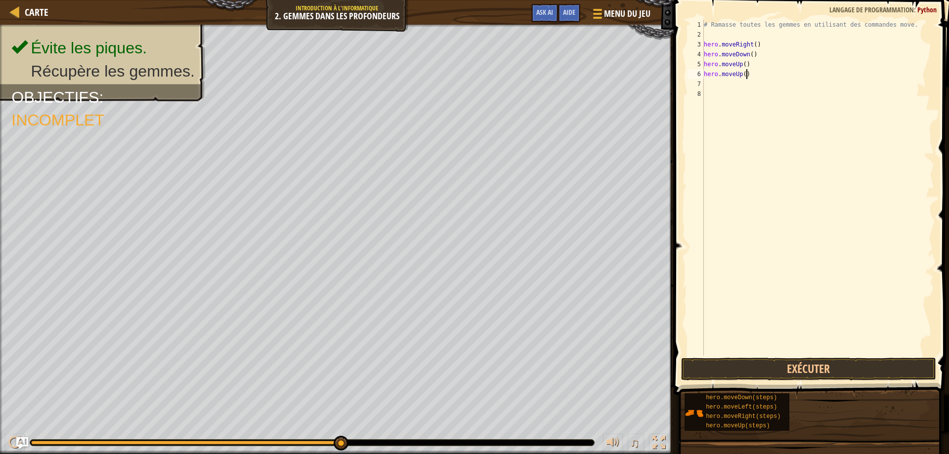
scroll to position [4, 0]
drag, startPoint x: 737, startPoint y: 72, endPoint x: 758, endPoint y: 91, distance: 28.0
click at [758, 92] on div "# Ramasse toutes les gemmes en utilisant des commandes move. hero . moveRight (…" at bounding box center [818, 198] width 232 height 356
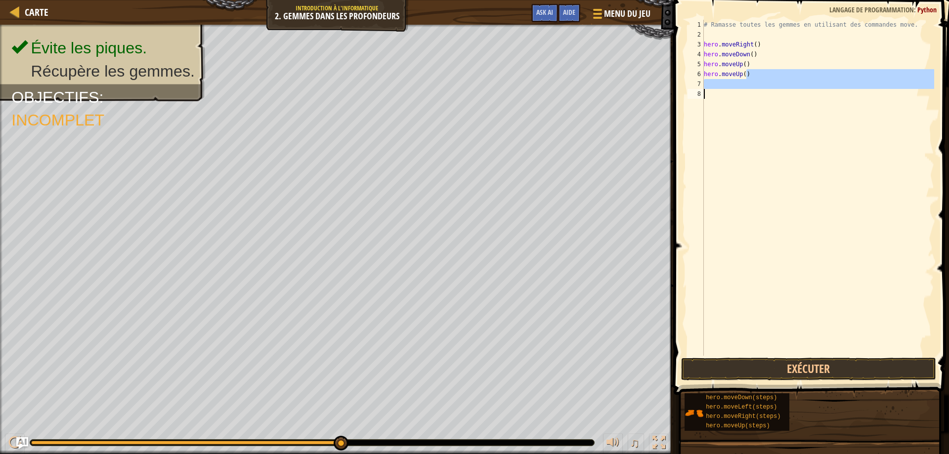
click at [767, 77] on div "# Ramasse toutes les gemmes en utilisant des commandes move. hero . moveRight (…" at bounding box center [818, 188] width 232 height 336
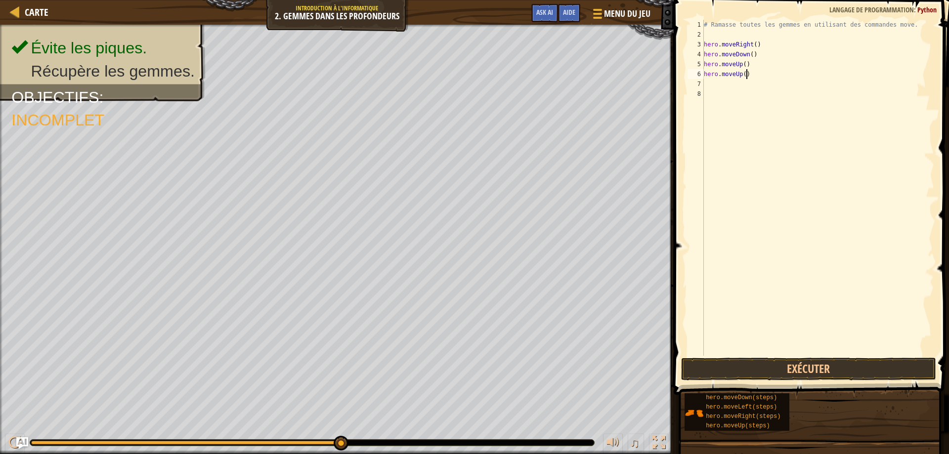
type textarea "hero.moveUp()"
click at [796, 374] on button "Exécuter" at bounding box center [809, 369] width 256 height 23
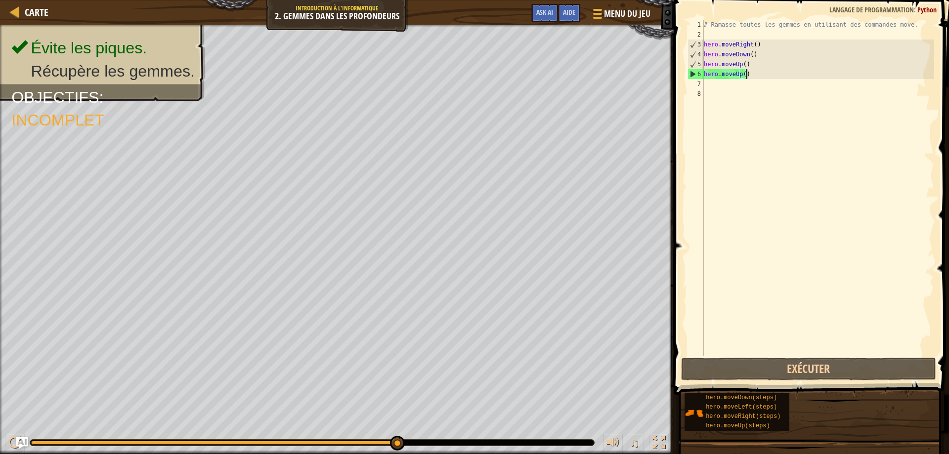
click at [718, 84] on div "# Ramasse toutes les gemmes en utilisant des commandes move. hero . moveRight (…" at bounding box center [818, 198] width 232 height 356
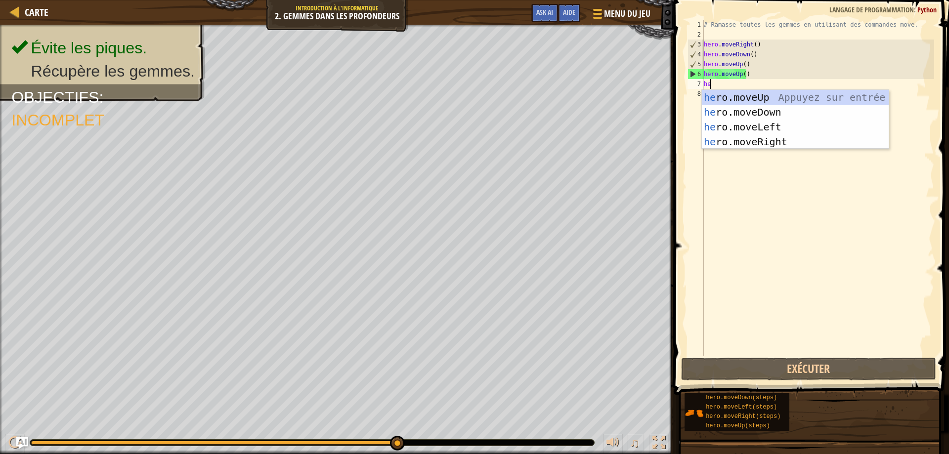
type textarea "hero"
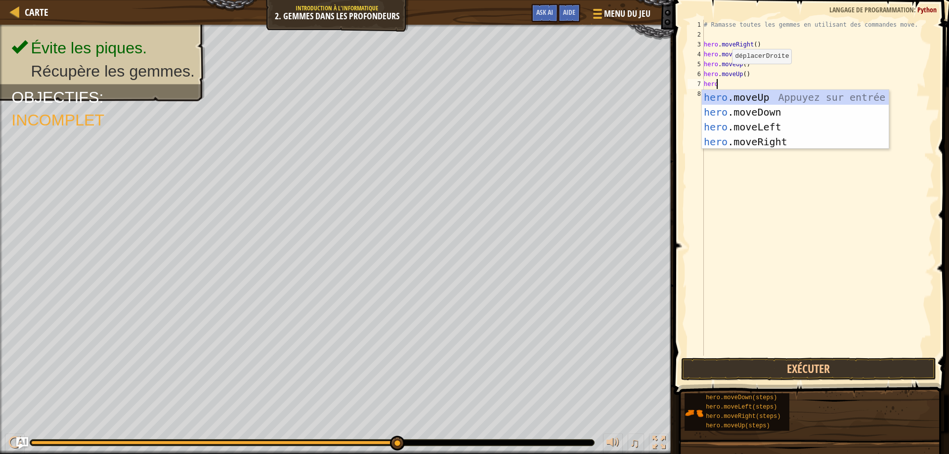
click at [771, 143] on div "hero .moveUp Appuyez sur entrée hero .moveDown Appuyez sur entrée hero .moveLef…" at bounding box center [795, 134] width 187 height 89
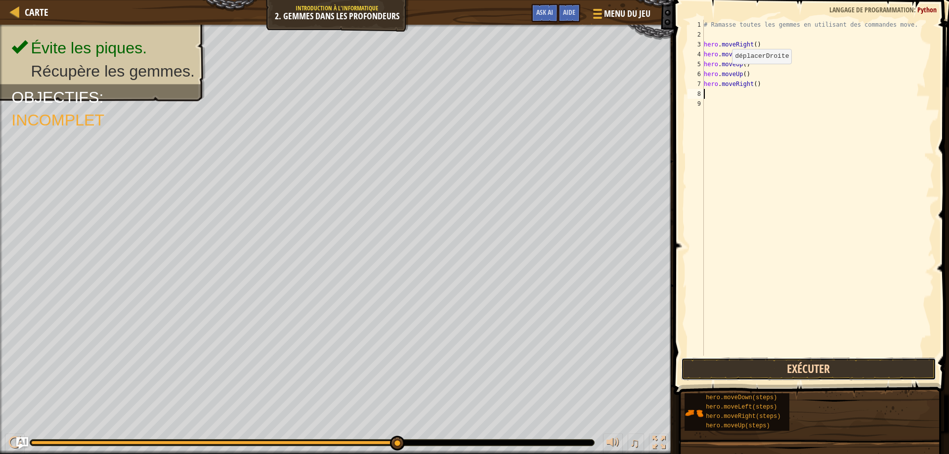
click at [750, 368] on button "Exécuter" at bounding box center [809, 369] width 256 height 23
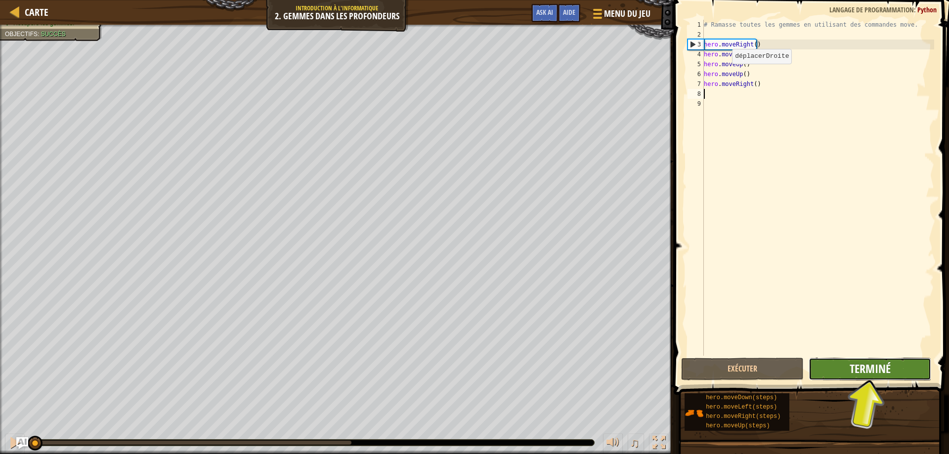
click at [886, 372] on span "Terminé" at bounding box center [870, 369] width 41 height 16
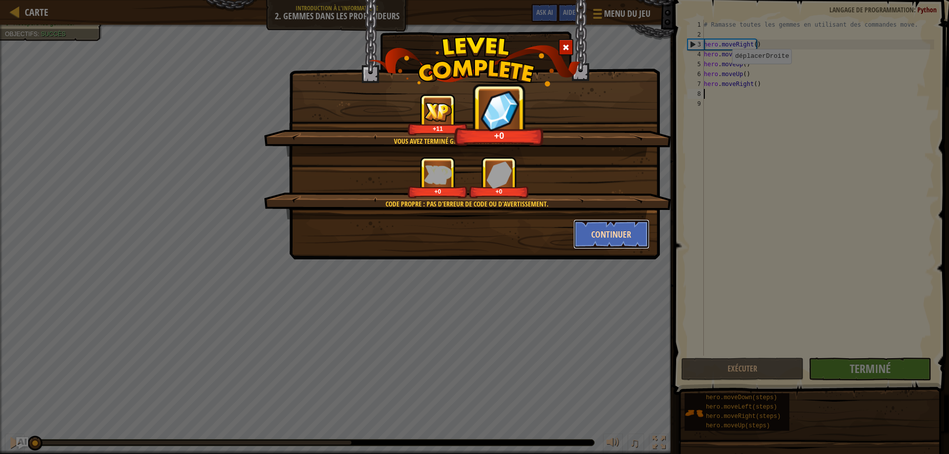
click at [590, 235] on button "Continuer" at bounding box center [611, 234] width 77 height 30
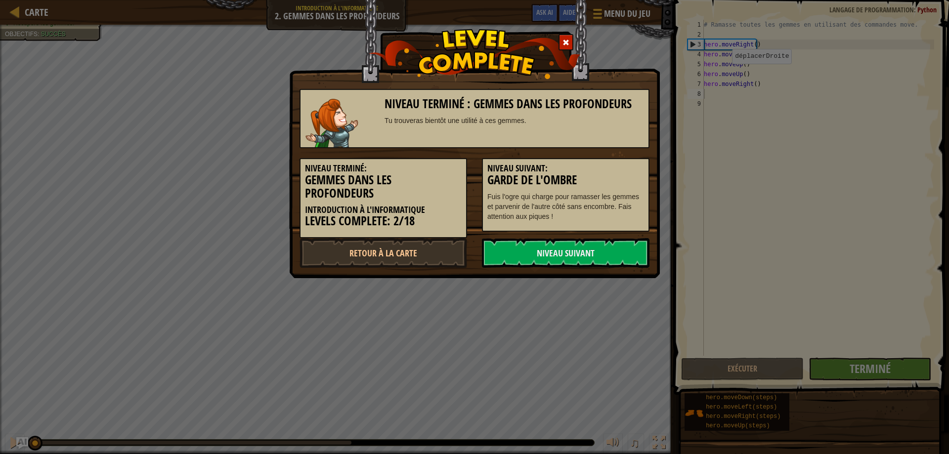
click at [591, 243] on link "Niveau Suivant" at bounding box center [566, 253] width 168 height 30
click at [578, 253] on link "Niveau Suivant" at bounding box center [566, 253] width 168 height 30
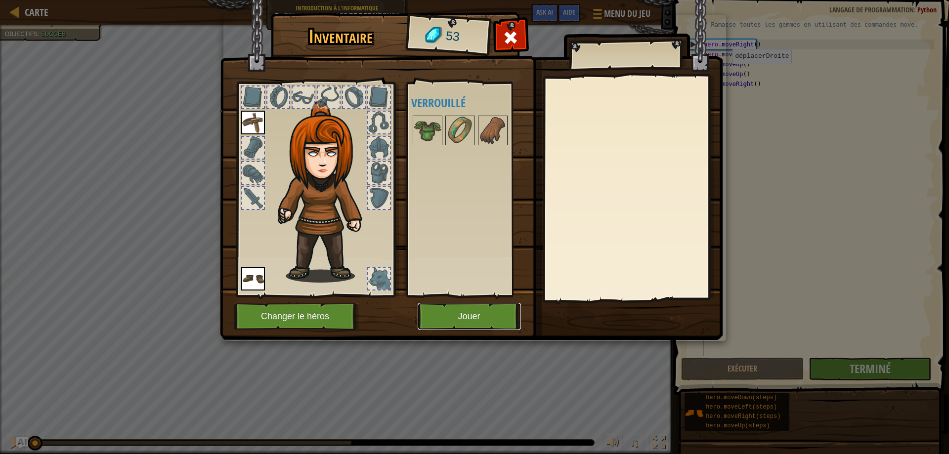
click at [458, 314] on button "Jouer" at bounding box center [469, 316] width 103 height 27
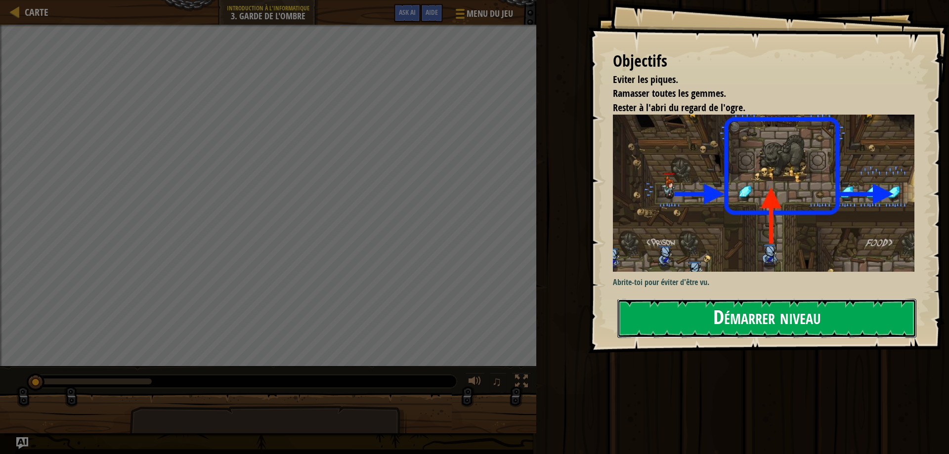
click at [742, 319] on button "Démarrer niveau" at bounding box center [766, 318] width 299 height 39
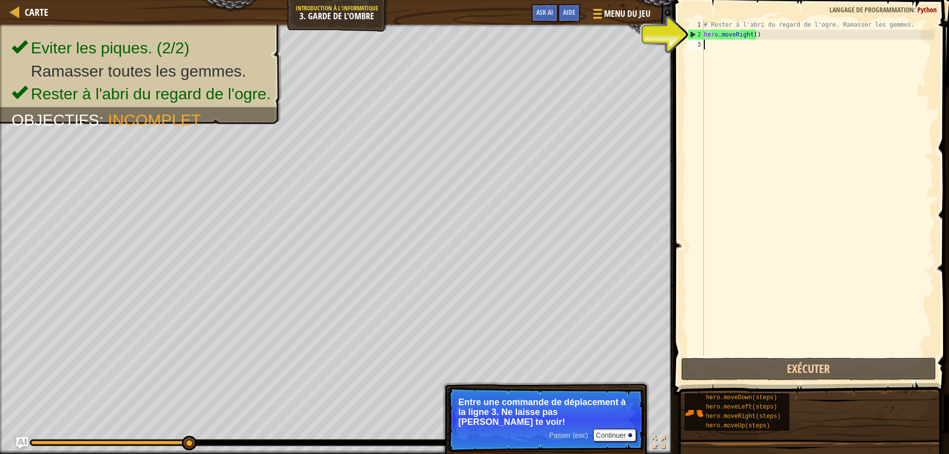
type textarea "hero"
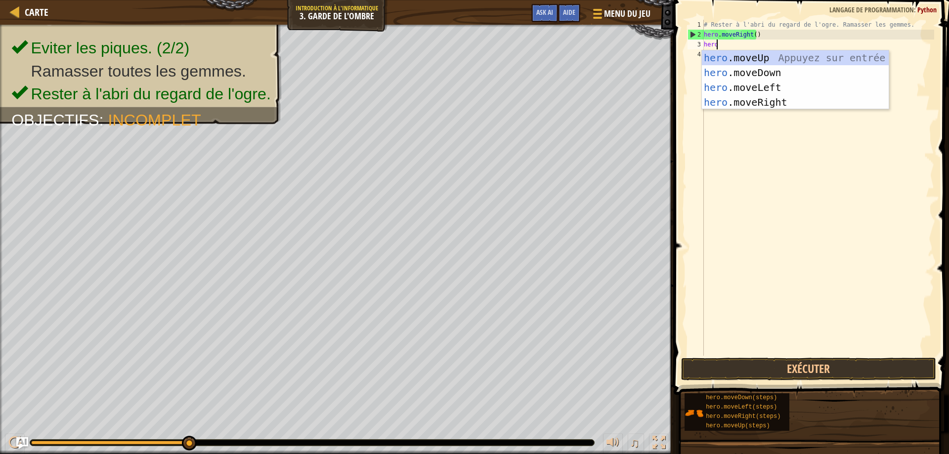
scroll to position [4, 0]
click at [754, 105] on div "hero .moveUp Appuyez sur entrée hero .moveDown Appuyez sur entrée hero .moveLef…" at bounding box center [795, 94] width 187 height 89
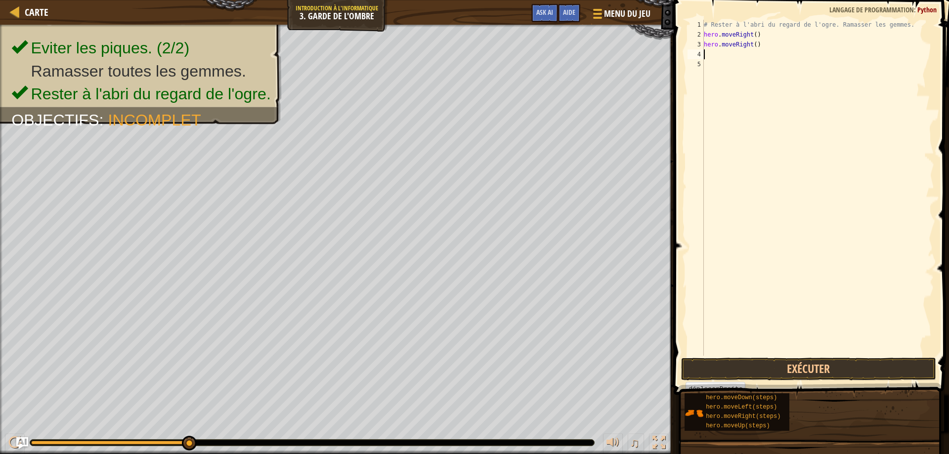
scroll to position [4, 0]
click at [759, 363] on button "Exécuter" at bounding box center [809, 369] width 256 height 23
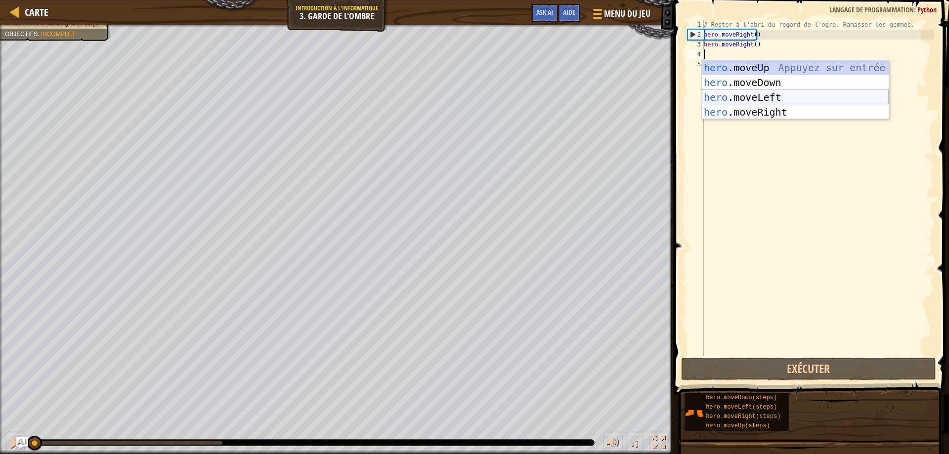
type textarea "hero"
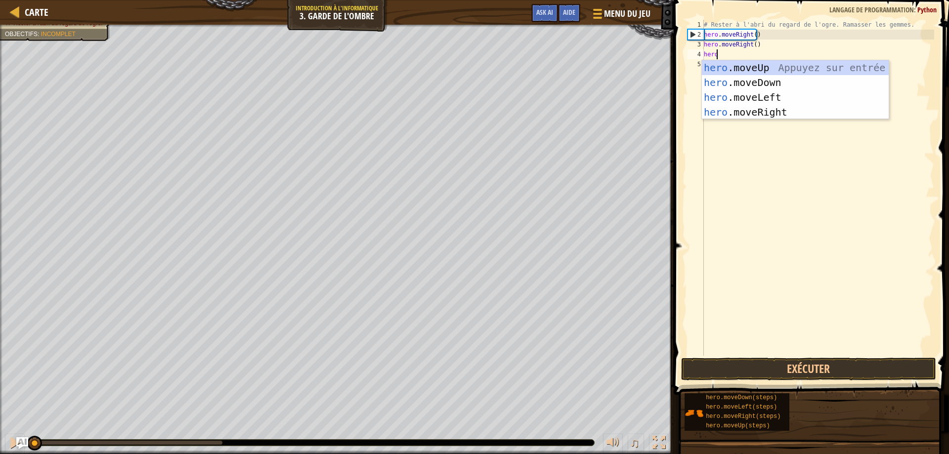
click at [741, 111] on div "hero .moveUp Appuyez sur entrée hero .moveDown Appuyez sur entrée hero .moveLef…" at bounding box center [795, 104] width 187 height 89
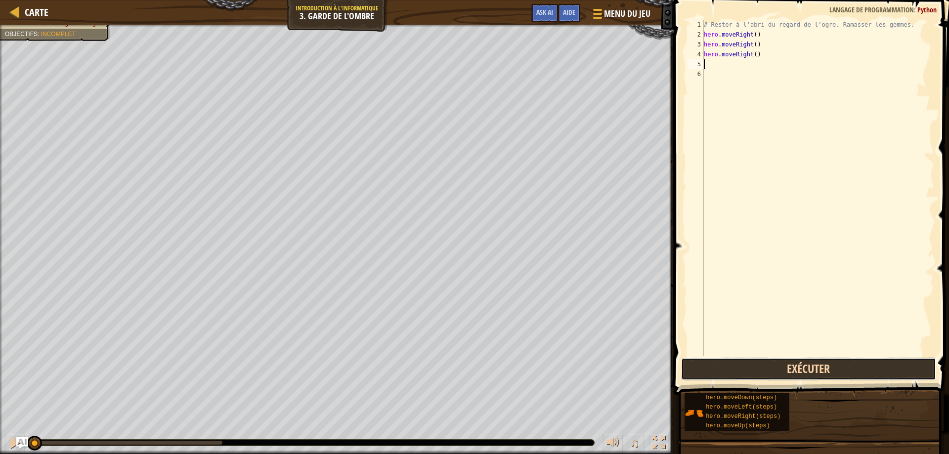
click at [778, 365] on button "Exécuter" at bounding box center [809, 369] width 256 height 23
click at [777, 366] on button "Exécuter" at bounding box center [809, 369] width 256 height 23
click at [771, 368] on button "Exécuter" at bounding box center [809, 369] width 256 height 23
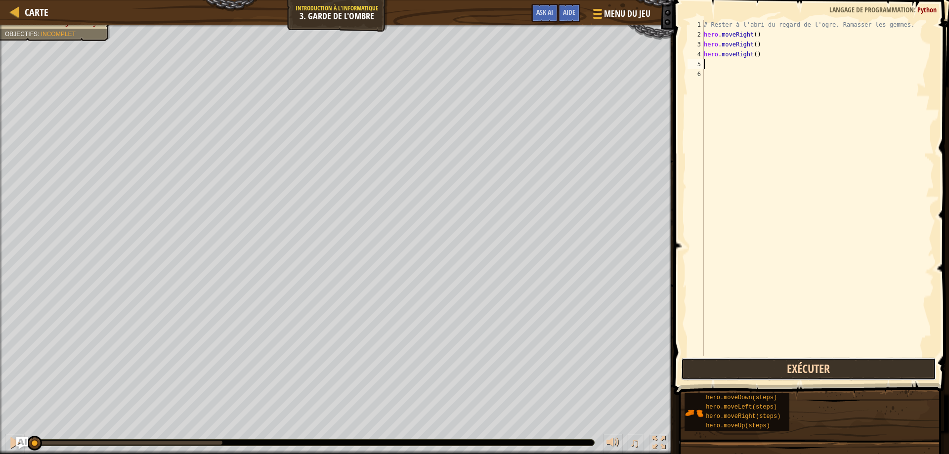
click at [770, 368] on button "Exécuter" at bounding box center [809, 369] width 256 height 23
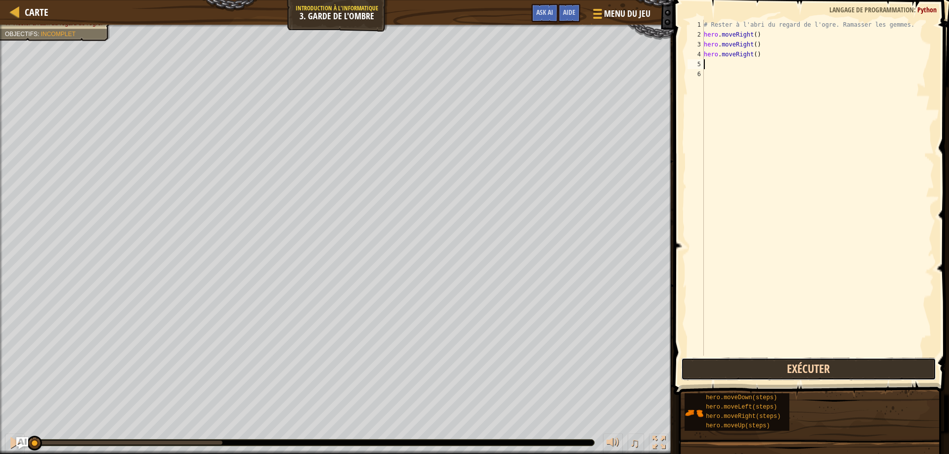
click at [770, 368] on button "Exécuter" at bounding box center [809, 369] width 256 height 23
click at [769, 369] on button "Exécuter" at bounding box center [809, 369] width 256 height 23
click at [785, 376] on button "Exécuter" at bounding box center [809, 369] width 256 height 23
click at [791, 365] on button "Exécuter" at bounding box center [809, 369] width 256 height 23
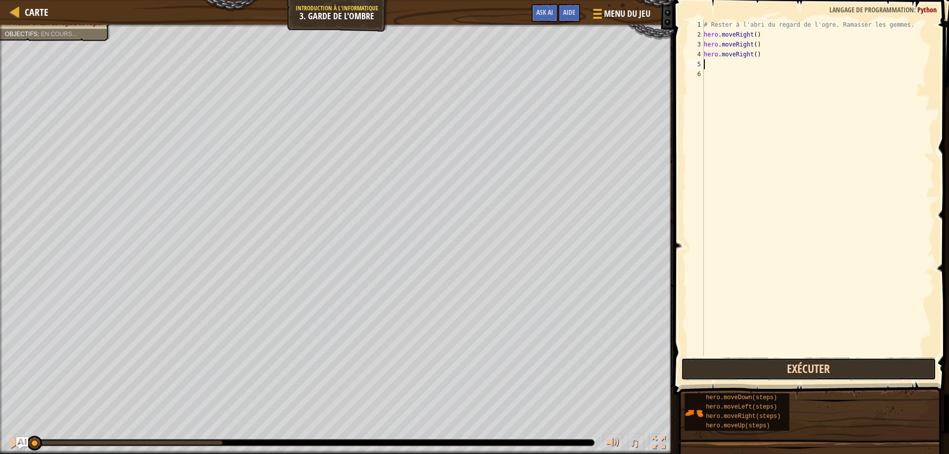
click at [791, 365] on button "Exécuter" at bounding box center [809, 369] width 256 height 23
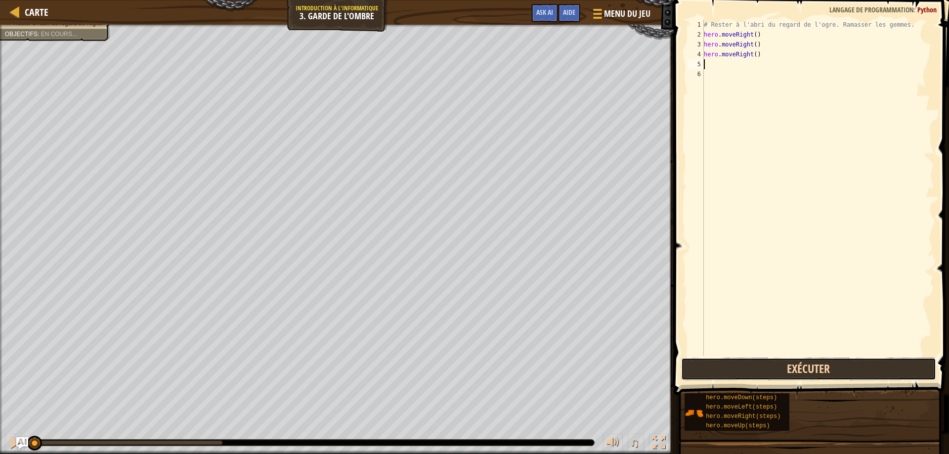
click at [791, 365] on button "Exécuter" at bounding box center [809, 369] width 256 height 23
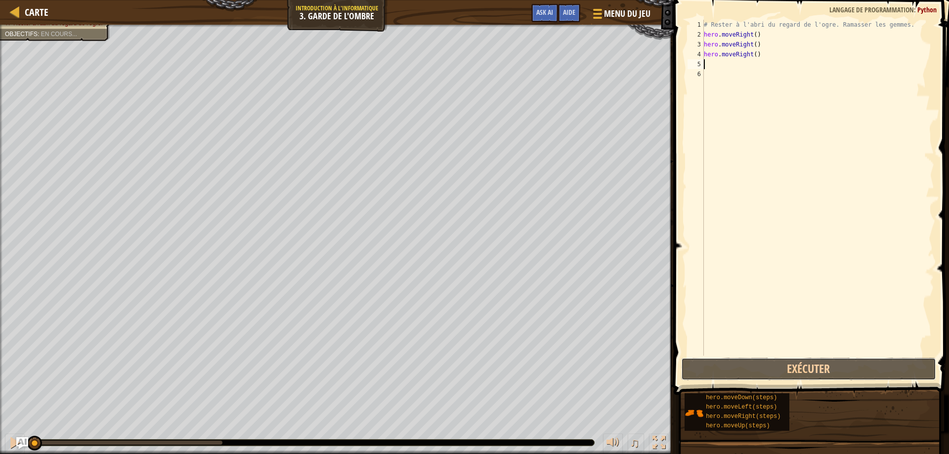
click at [791, 364] on button "Exécuter" at bounding box center [809, 369] width 256 height 23
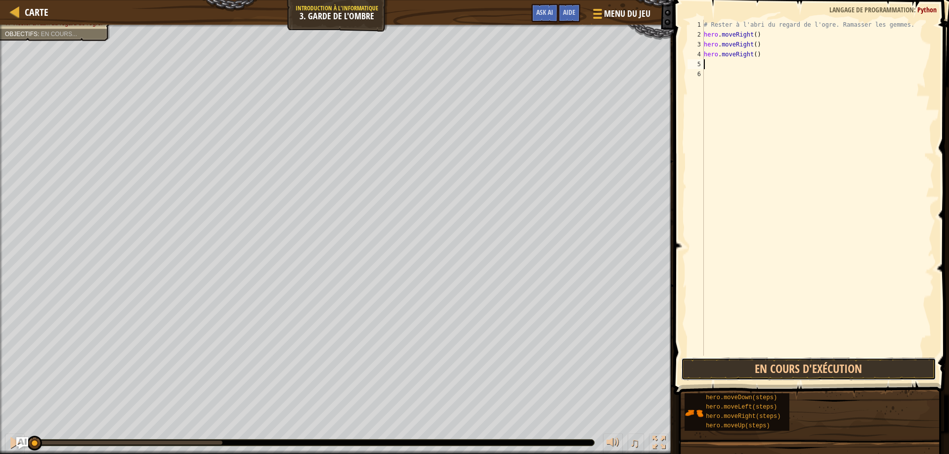
click at [821, 363] on button "En cours d'exécution" at bounding box center [809, 369] width 256 height 23
click at [821, 356] on div "1 2 3 4 5 6 # Rester à l'abri du regard de l'ogre. Ramasser les gemmes. hero . …" at bounding box center [810, 217] width 278 height 424
click at [821, 351] on div "# Rester à l'abri du regard de l'ogre. Ramasser les gemmes. hero . moveRight ( …" at bounding box center [818, 198] width 232 height 356
click at [821, 360] on button "En cours d'exécution" at bounding box center [809, 369] width 256 height 23
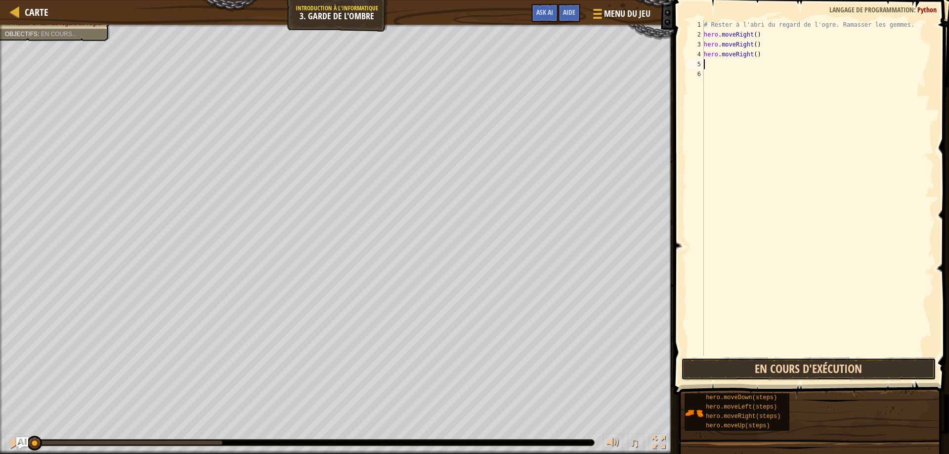
click at [821, 360] on button "En cours d'exécution" at bounding box center [809, 369] width 256 height 23
click at [815, 361] on button "En cours d'exécution" at bounding box center [809, 369] width 256 height 23
click at [809, 362] on button "En cours d'exécution" at bounding box center [809, 369] width 256 height 23
click at [808, 363] on button "En cours d'exécution" at bounding box center [809, 369] width 256 height 23
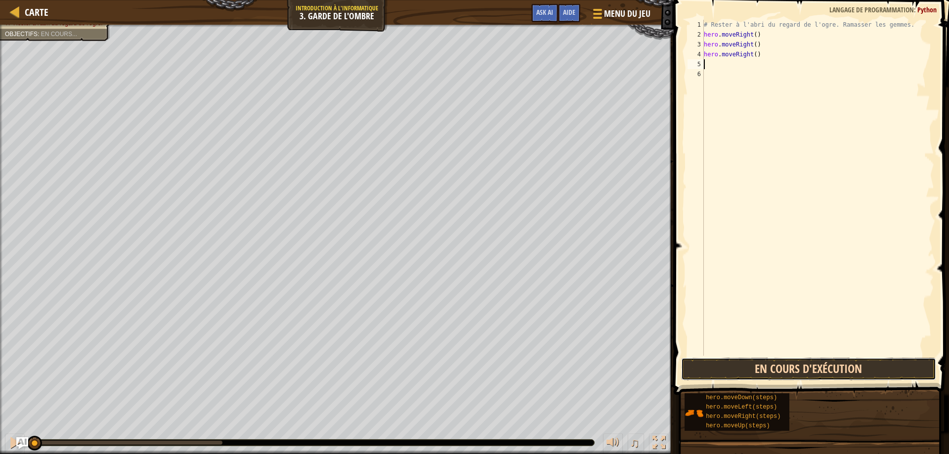
click at [821, 375] on button "En cours d'exécution" at bounding box center [809, 369] width 256 height 23
click at [823, 376] on button "En cours d'exécution" at bounding box center [809, 369] width 256 height 23
click at [765, 371] on button "Exécuter" at bounding box center [809, 369] width 256 height 23
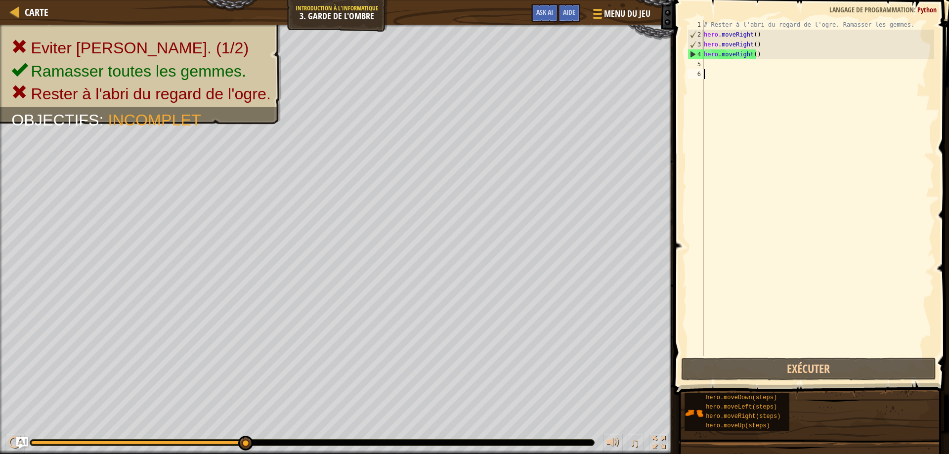
click at [754, 44] on div "# Rester à l'abri du regard de l'ogre. Ramasser les gemmes. hero . moveRight ( …" at bounding box center [818, 198] width 232 height 356
click at [748, 45] on div "# Rester à l'abri du regard de l'ogre. Ramasser les gemmes. hero . moveRight ( …" at bounding box center [818, 198] width 232 height 356
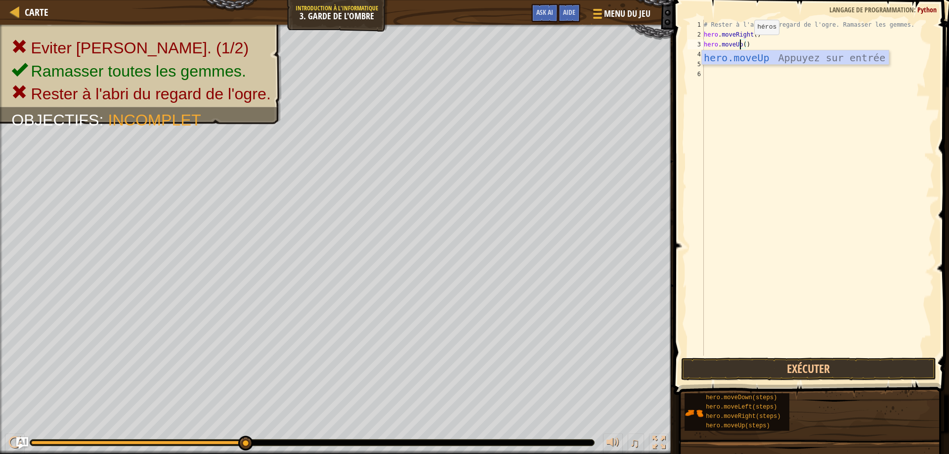
scroll to position [4, 3]
click at [776, 61] on div "hero.moveUp Appuyez sur entrée" at bounding box center [795, 72] width 187 height 44
click at [766, 54] on div "# Rester à l'abri du regard de l'ogre. Ramasser les gemmes. hero . moveRight ( …" at bounding box center [818, 198] width 232 height 356
type textarea "hero.moveRight()"
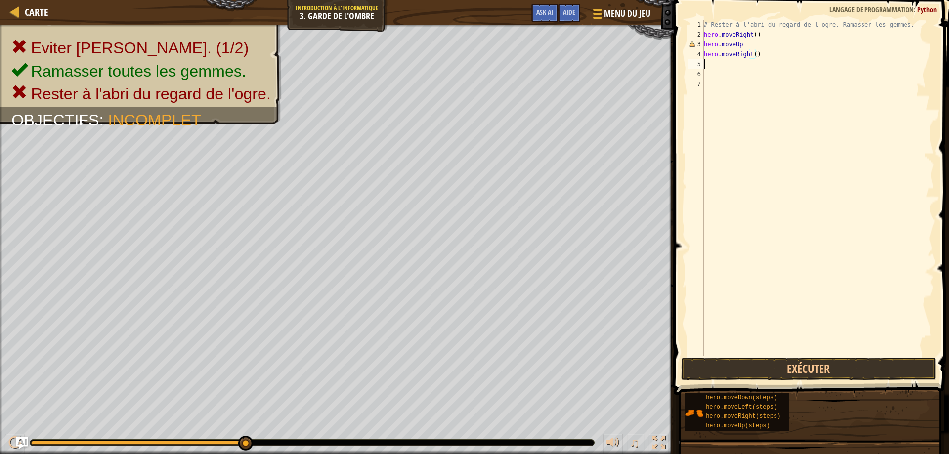
type textarea "hero"
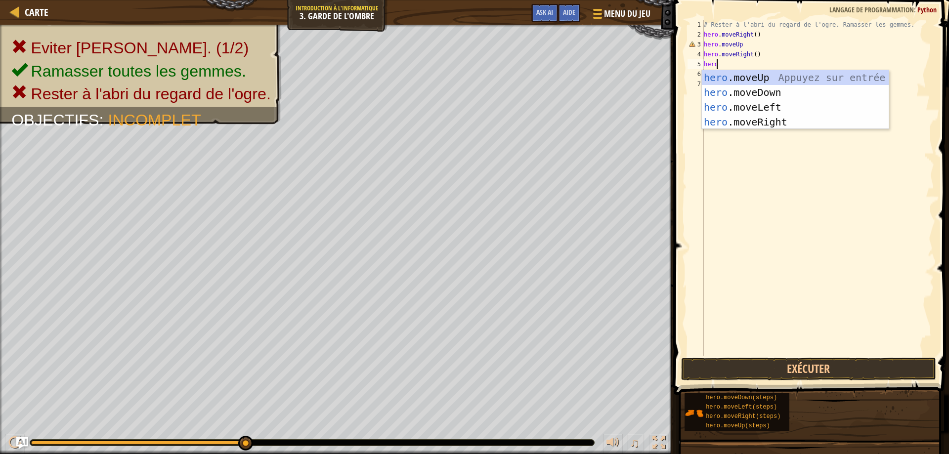
scroll to position [4, 0]
click at [733, 123] on div "hero .moveUp Appuyez sur entrée hero .moveDown Appuyez sur entrée hero .moveLef…" at bounding box center [795, 114] width 187 height 89
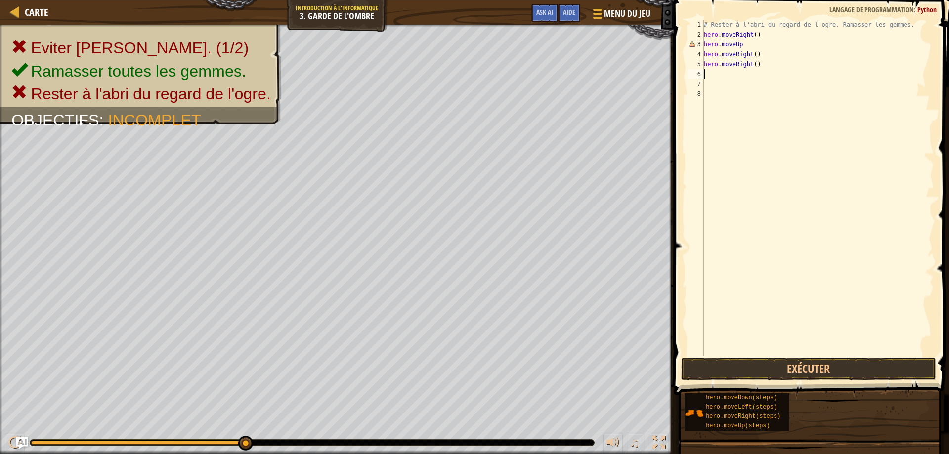
scroll to position [4, 0]
click at [804, 370] on button "Exécuter" at bounding box center [809, 369] width 256 height 23
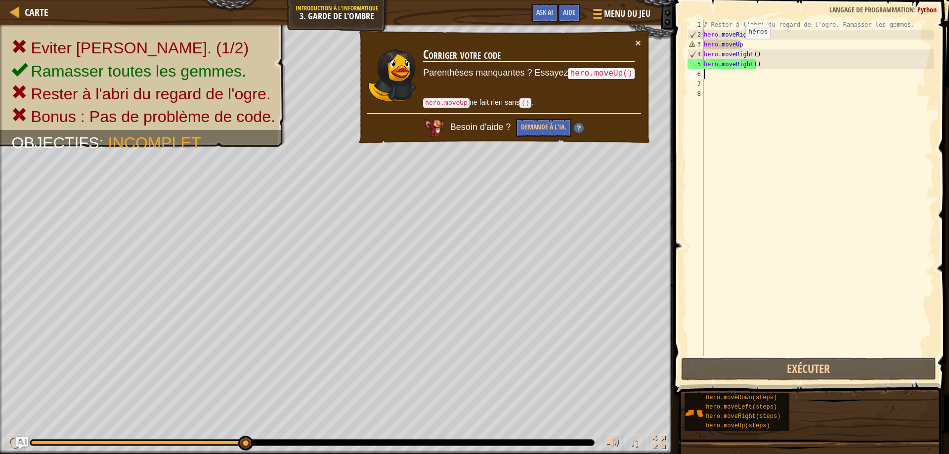
click at [740, 44] on div "# Rester à l'abri du regard de l'ogre. Ramasser les gemmes. hero . moveRight ( …" at bounding box center [818, 198] width 232 height 356
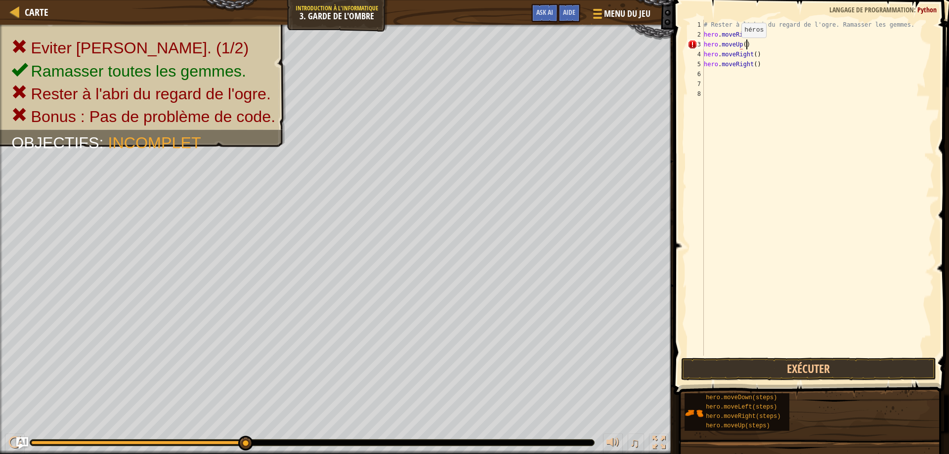
scroll to position [4, 3]
click at [705, 63] on div "# Rester à l'abri du regard de l'ogre. Ramasser les gemmes. hero . moveRight ( …" at bounding box center [818, 198] width 232 height 356
type textarea "hero.moveRight()"
click at [705, 64] on div "# Rester à l'abri du regard de l'ogre. Ramasser les gemmes. hero . moveRight ( …" at bounding box center [818, 198] width 232 height 356
click at [708, 61] on div "# Rester à l'abri du regard de l'ogre. Ramasser les gemmes. hero . moveRight ( …" at bounding box center [818, 198] width 232 height 356
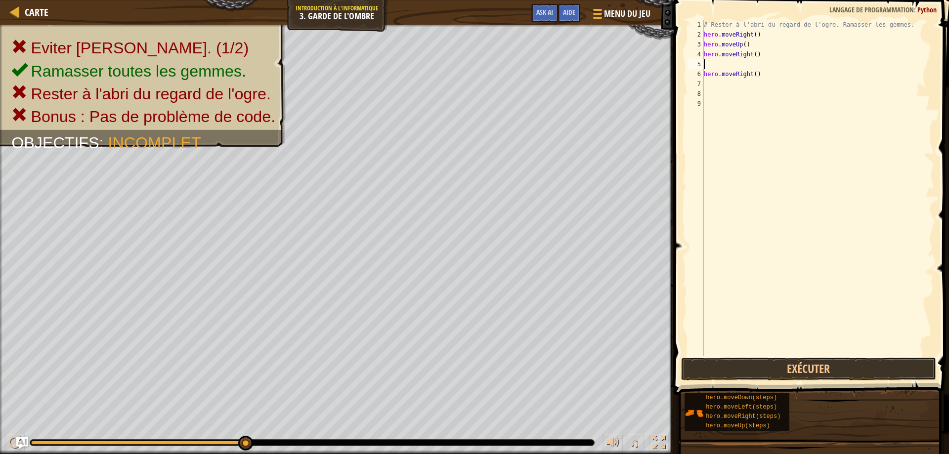
click at [707, 64] on div "# Rester à l'abri du regard de l'ogre. Ramasser les gemmes. hero . moveRight ( …" at bounding box center [818, 198] width 232 height 356
type textarea "hero"
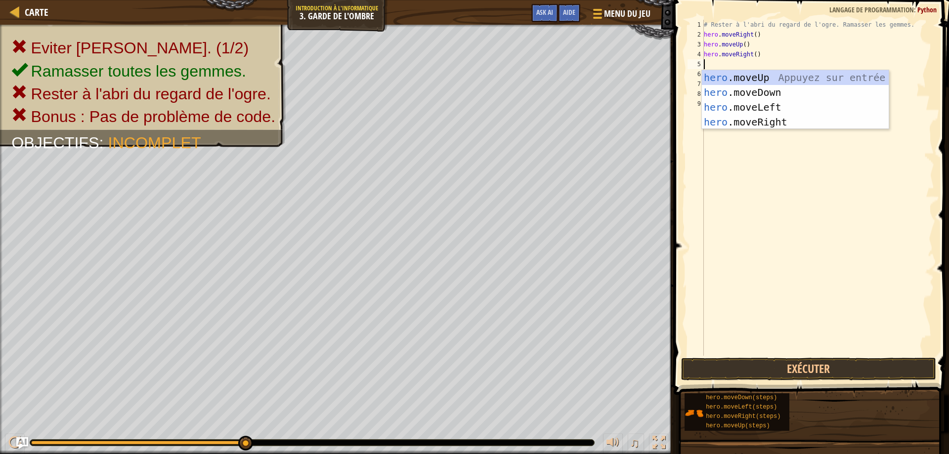
scroll to position [4, 0]
click at [747, 90] on div "hero .moveUp Appuyez sur entrée hero .moveDown Appuyez sur entrée hero .moveLef…" at bounding box center [795, 114] width 187 height 89
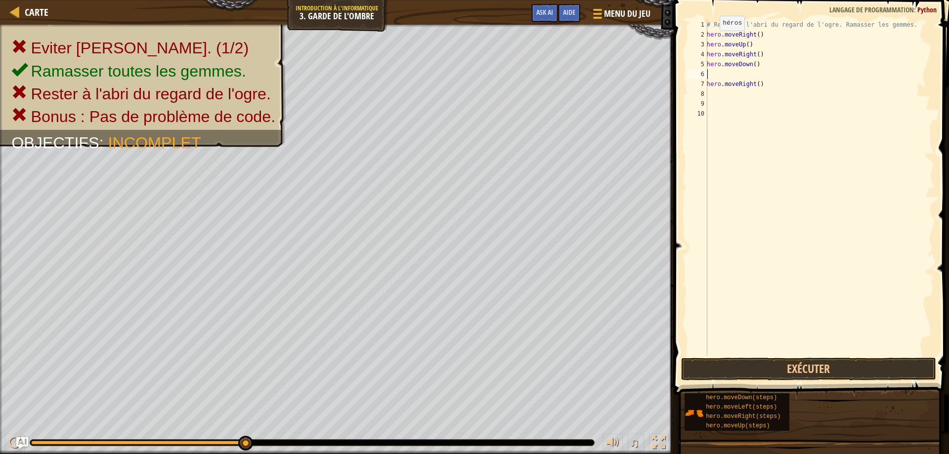
scroll to position [4, 0]
click at [708, 85] on div "# Rester à l'abri du regard de l'ogre. Ramasser les gemmes. hero . moveRight ( …" at bounding box center [819, 198] width 229 height 356
type textarea "hero.moveRight()"
click at [792, 374] on button "Exécuter" at bounding box center [809, 369] width 256 height 23
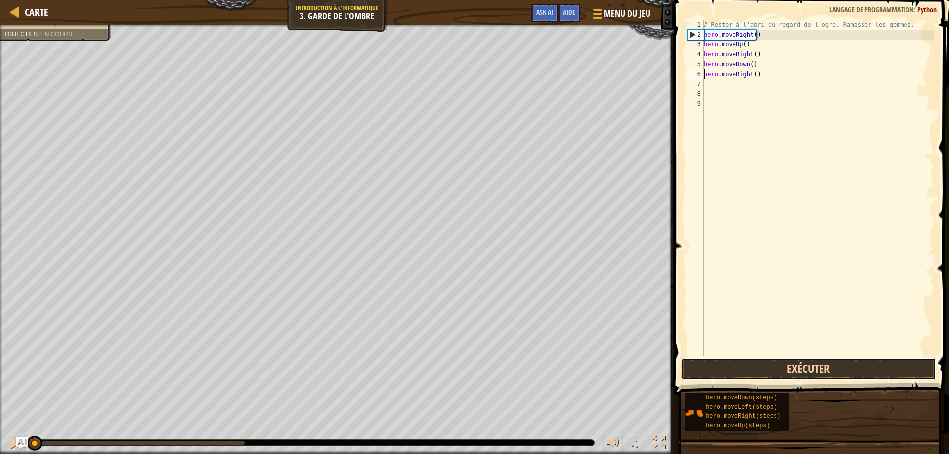
click at [794, 375] on button "Exécuter" at bounding box center [809, 369] width 256 height 23
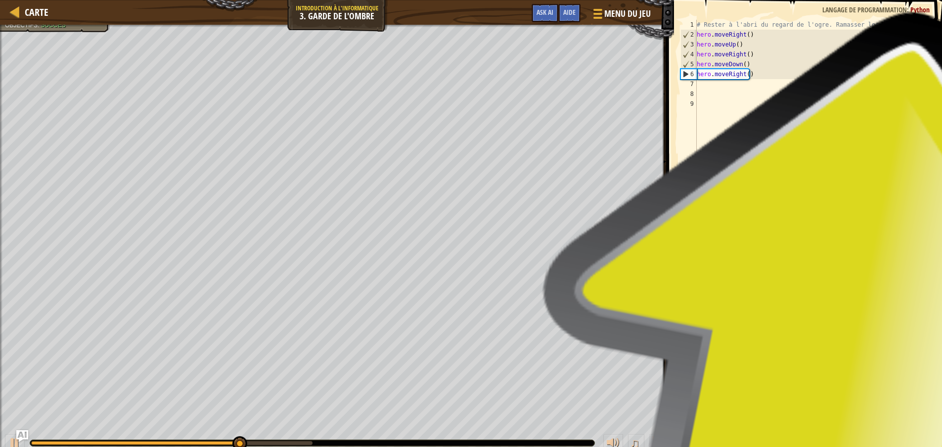
click at [826, 368] on button "Terminé" at bounding box center [862, 369] width 123 height 23
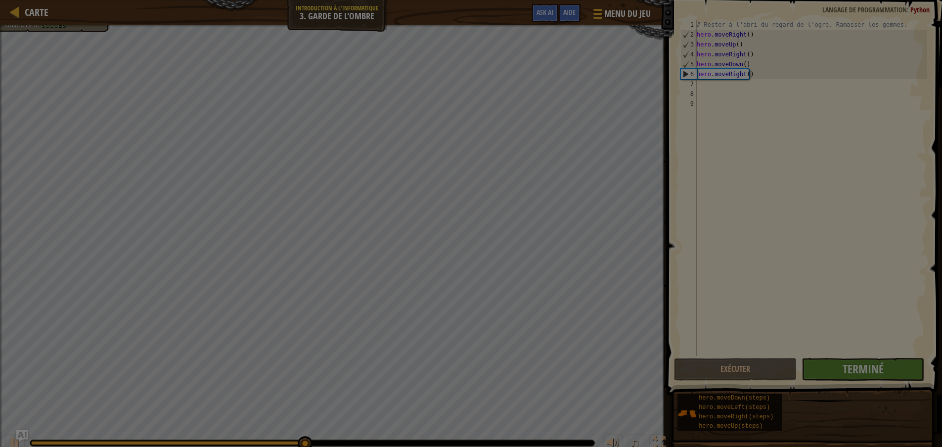
click at [826, 368] on div at bounding box center [471, 223] width 942 height 447
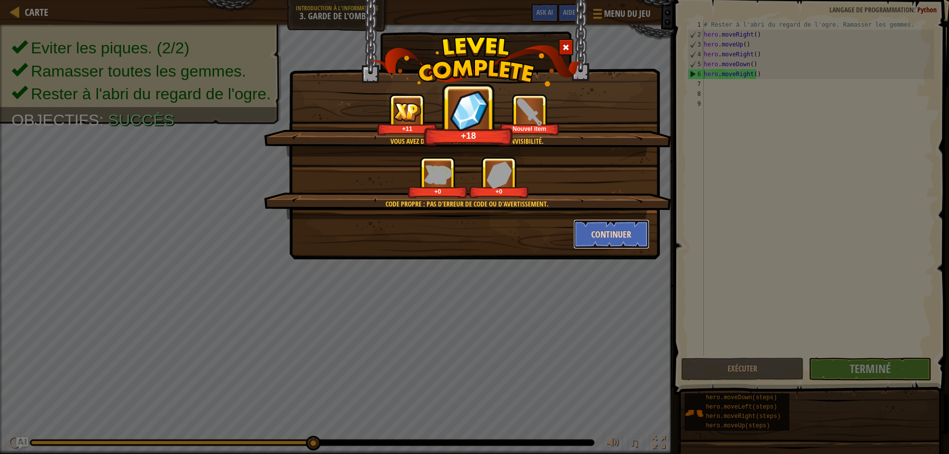
click at [609, 232] on button "Continuer" at bounding box center [611, 234] width 77 height 30
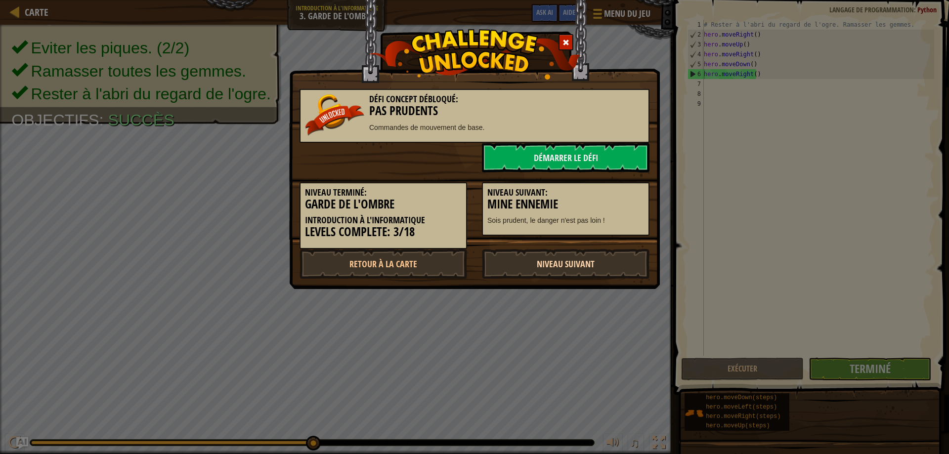
click at [515, 259] on link "Niveau Suivant" at bounding box center [566, 264] width 168 height 30
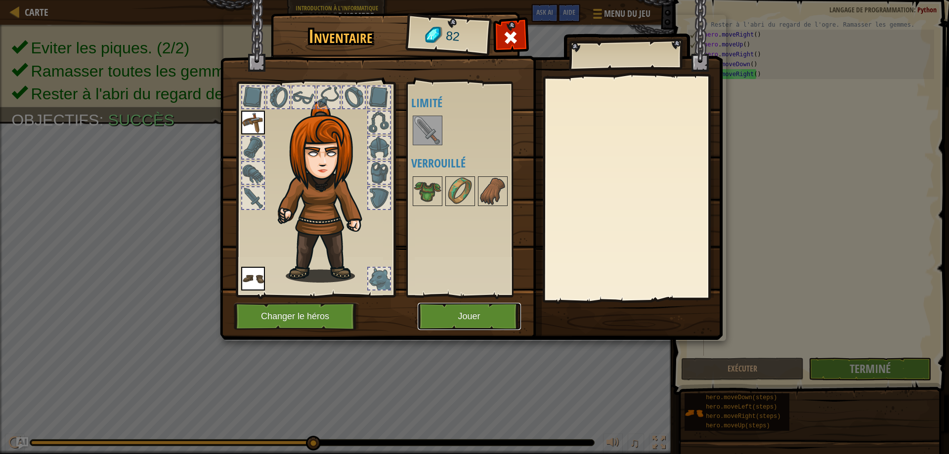
click at [458, 318] on button "Jouer" at bounding box center [469, 316] width 103 height 27
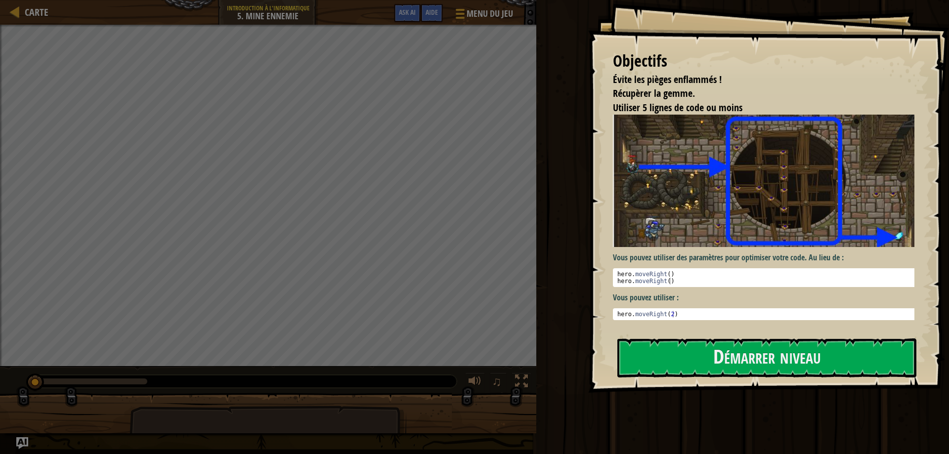
click at [699, 203] on img at bounding box center [767, 181] width 309 height 132
click at [766, 371] on button "Démarrer niveau" at bounding box center [766, 358] width 299 height 39
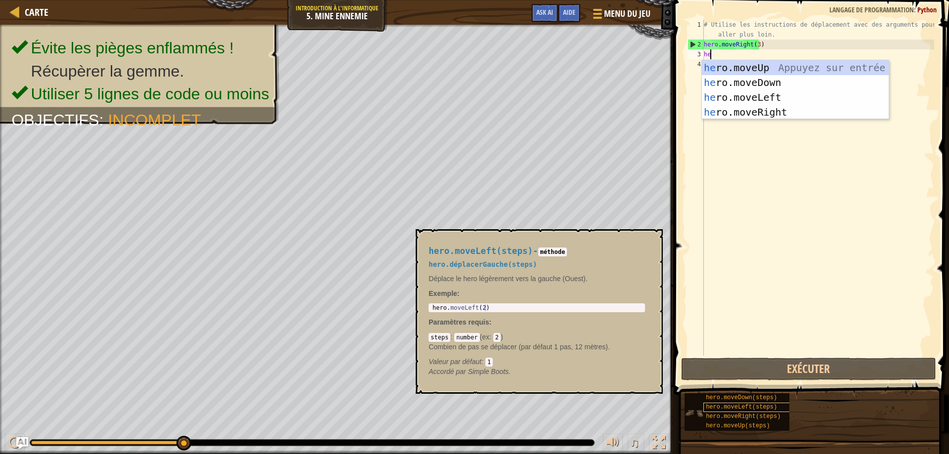
type textarea "hero"
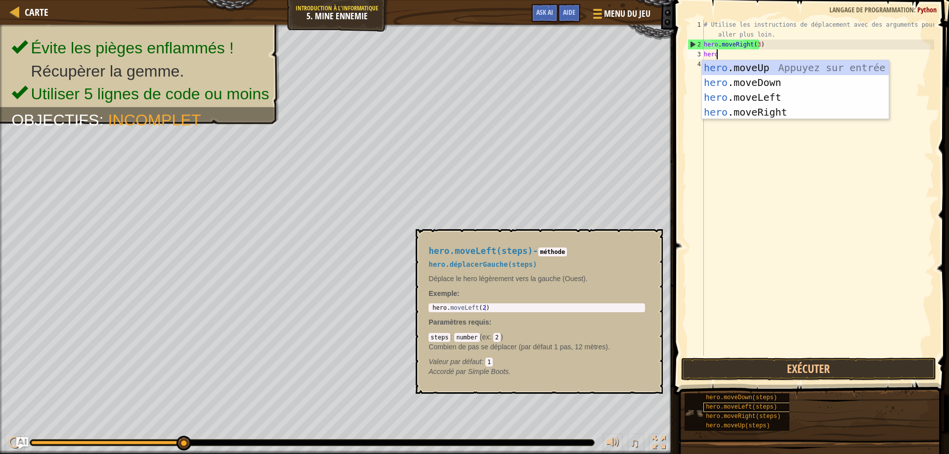
scroll to position [4, 0]
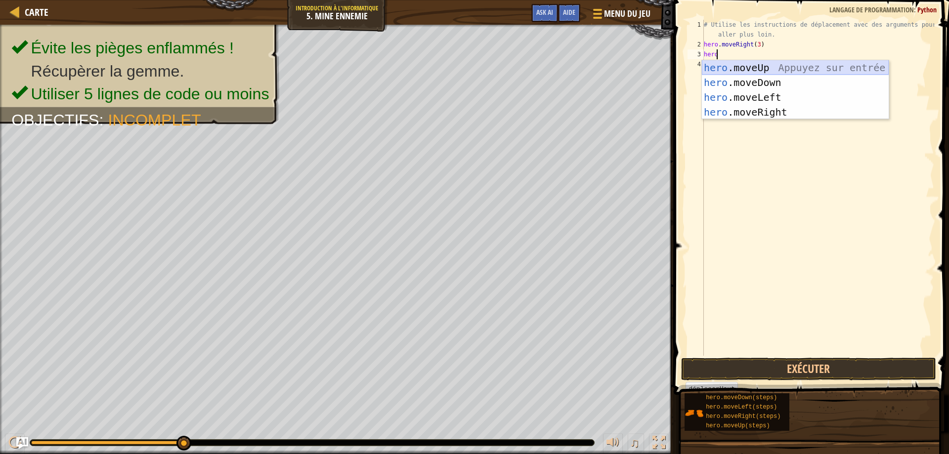
click at [775, 71] on div "hero .moveUp Appuyez sur entrée hero .moveDown Appuyez sur entrée hero .moveLef…" at bounding box center [795, 104] width 187 height 89
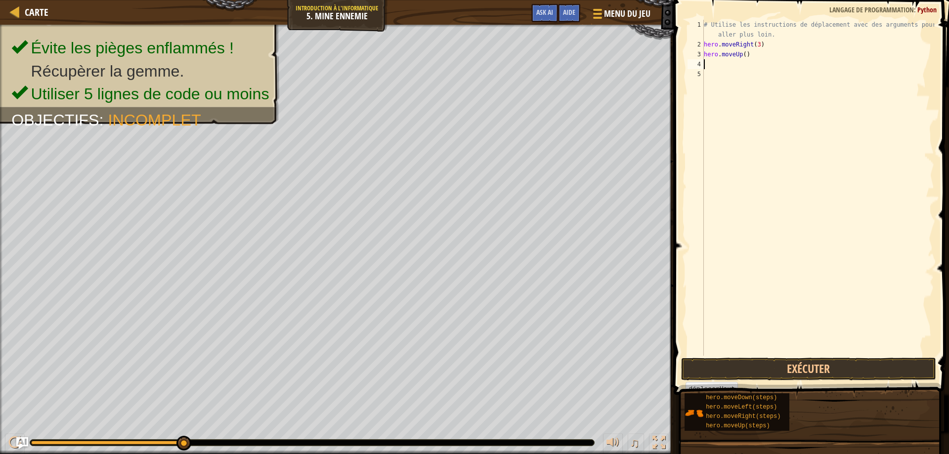
scroll to position [4, 0]
type textarea "hero"
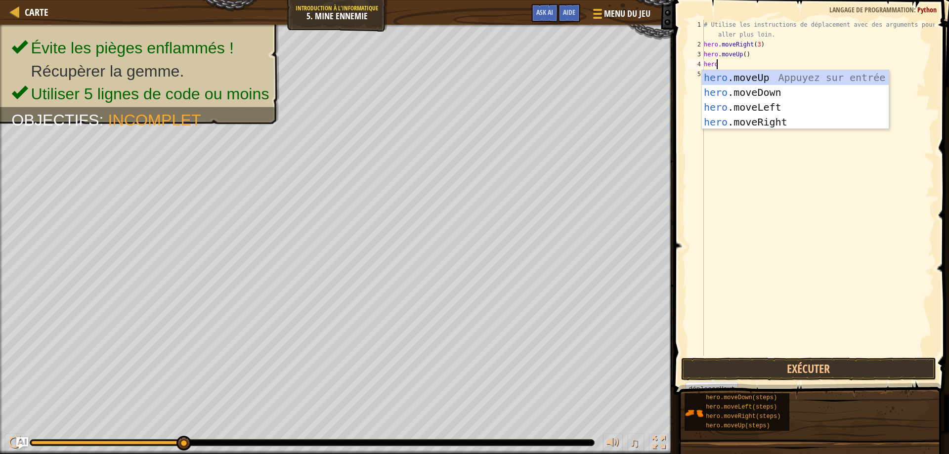
scroll to position [4, 0]
click at [751, 125] on div "hero .moveUp Appuyez sur entrée hero .moveDown Appuyez sur entrée hero .moveLef…" at bounding box center [795, 114] width 187 height 89
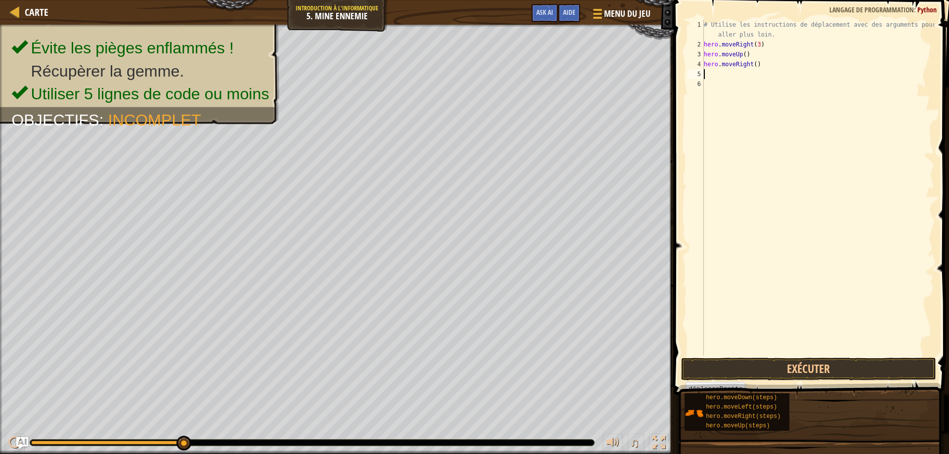
scroll to position [4, 0]
type textarea "hero"
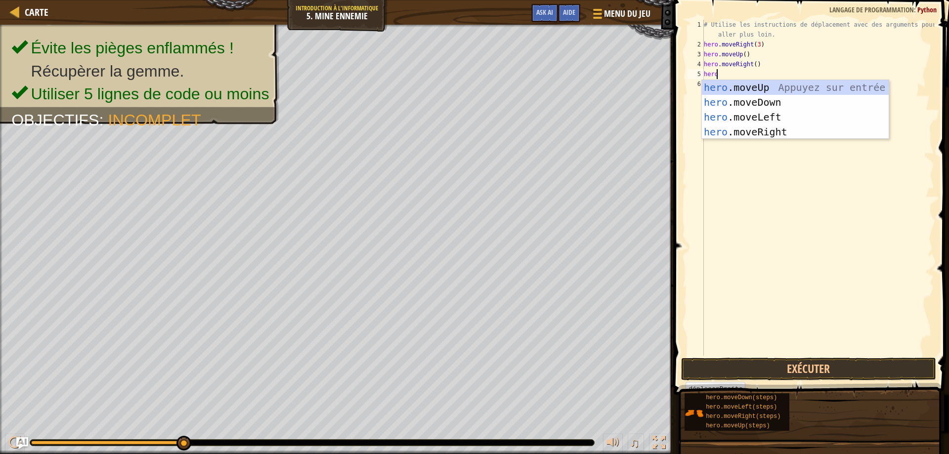
click at [732, 105] on div "hero .moveUp Appuyez sur entrée hero .moveDown Appuyez sur entrée hero .moveLef…" at bounding box center [795, 124] width 187 height 89
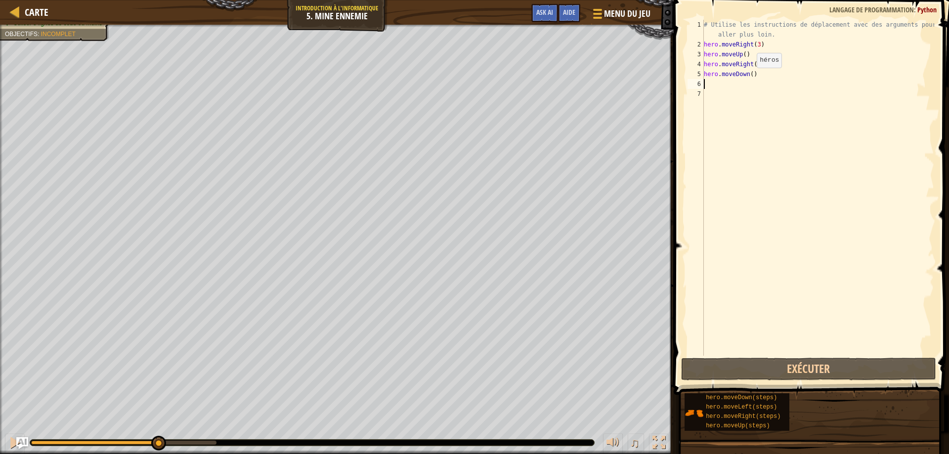
click at [749, 77] on div "# Utilise les instructions de déplacement avec des arguments pour aller plus lo…" at bounding box center [818, 203] width 232 height 366
type textarea "hero.moveDown(3)"
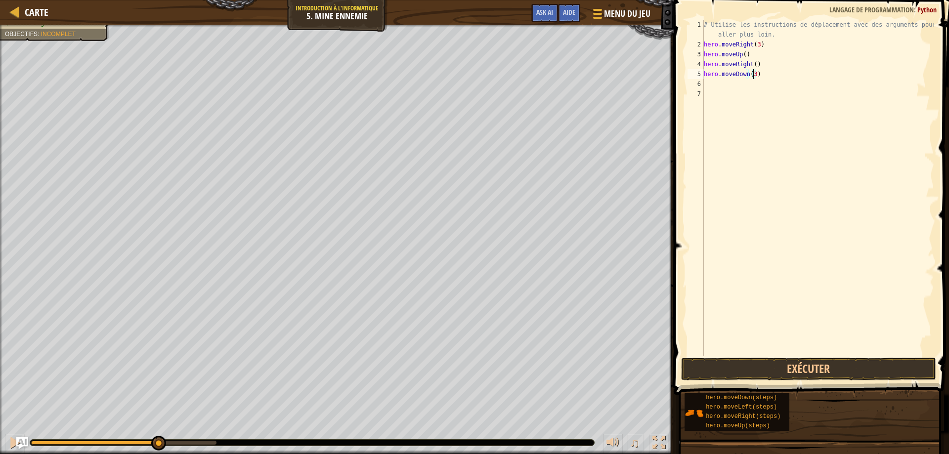
scroll to position [4, 4]
click at [758, 75] on div "# Utilise les instructions de déplacement avec des arguments pour aller plus lo…" at bounding box center [818, 203] width 232 height 366
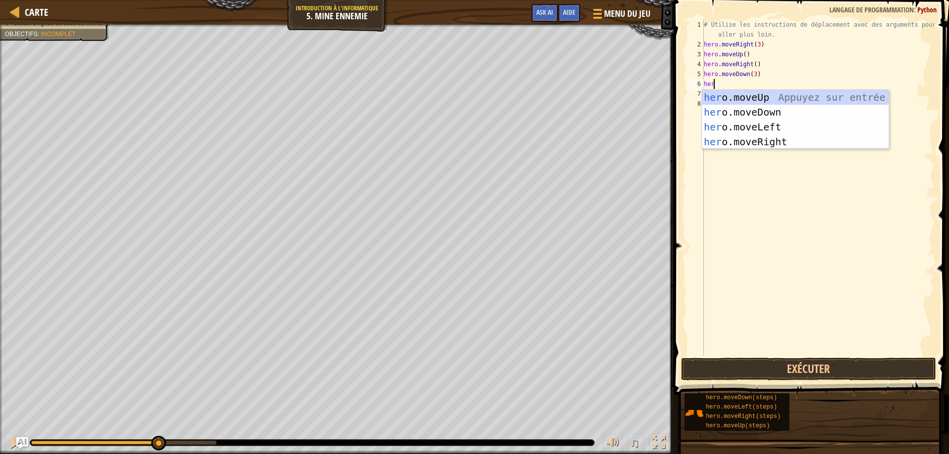
type textarea "hero"
click at [759, 140] on div "hero .moveUp Appuyez sur entrée hero .moveDown Appuyez sur entrée hero .moveLef…" at bounding box center [795, 134] width 187 height 89
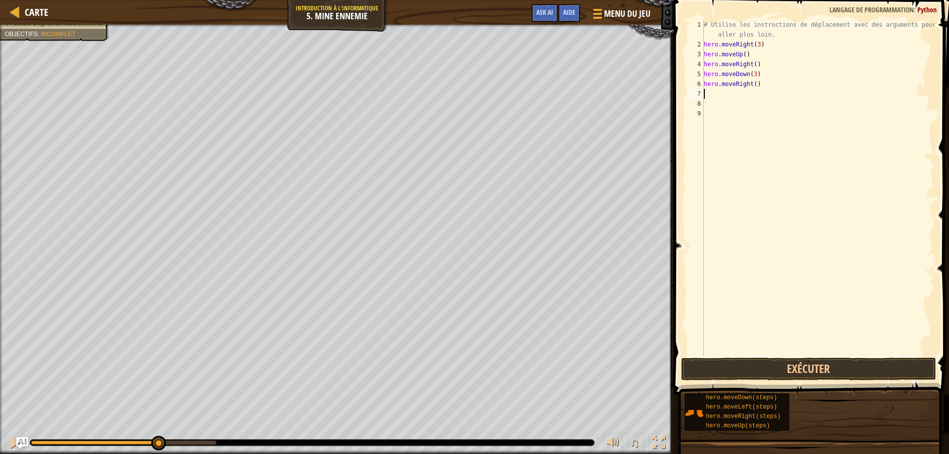
scroll to position [4, 0]
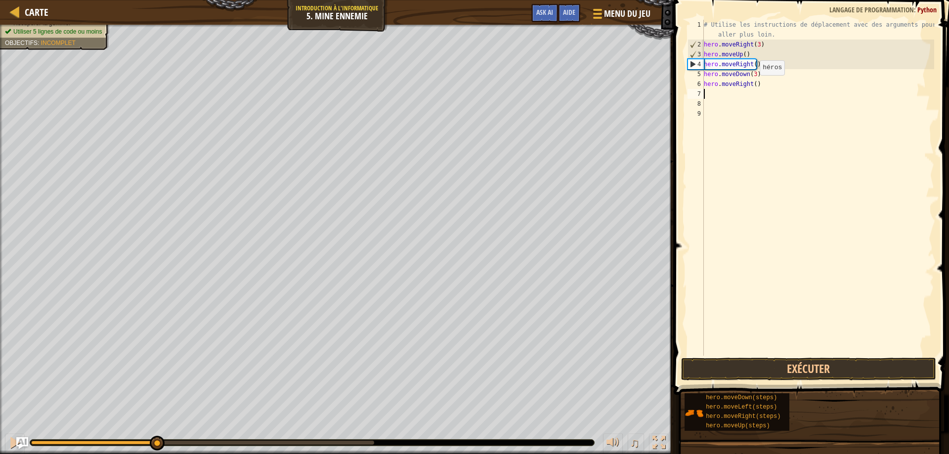
click at [751, 85] on div "# Utilise les instructions de déplacement avec des arguments pour aller plus lo…" at bounding box center [818, 203] width 232 height 366
type textarea "hero.moveRight(2)"
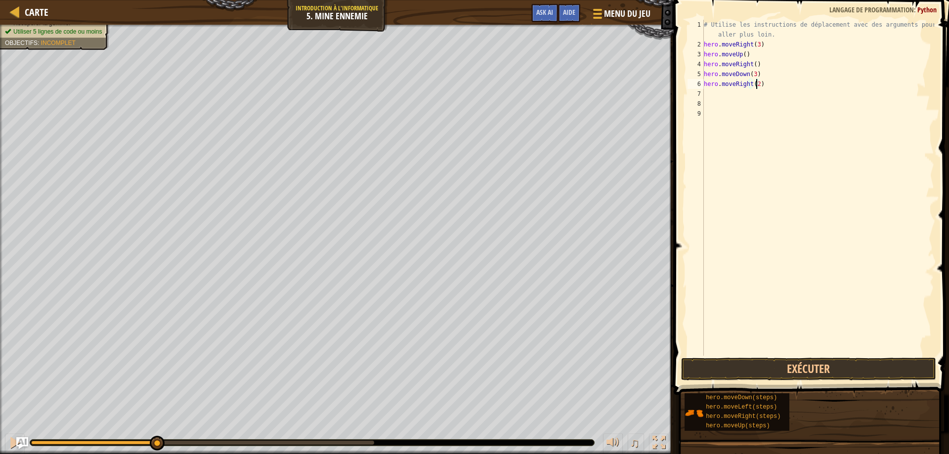
click at [767, 86] on div "# Utilise les instructions de déplacement avec des arguments pour aller plus lo…" at bounding box center [818, 203] width 232 height 366
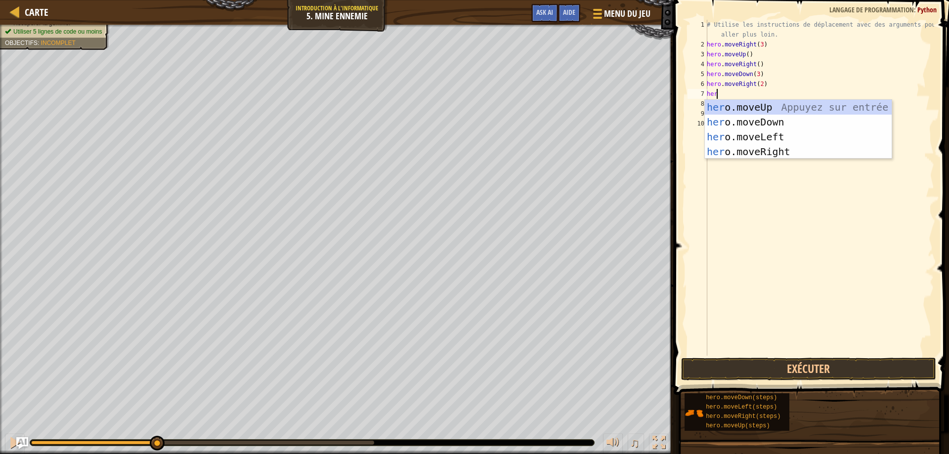
type textarea "hero"
click at [737, 107] on div "hero .moveUp Appuyez sur entrée hero .moveDown Appuyez sur entrée hero .moveLef…" at bounding box center [798, 144] width 187 height 89
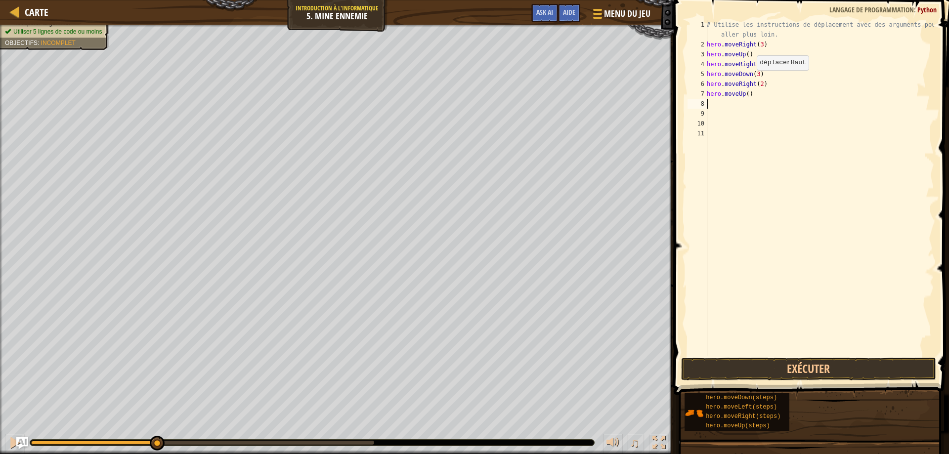
scroll to position [4, 0]
click at [730, 374] on button "Exécuter" at bounding box center [809, 369] width 256 height 23
